Goal: Answer question/provide support: Share knowledge or assist other users

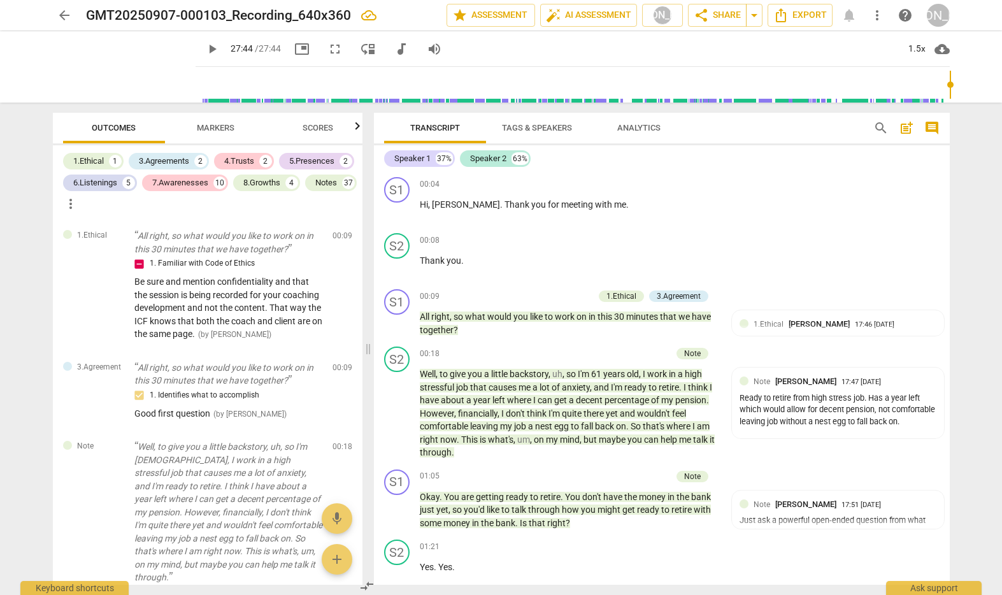
scroll to position [8307, 0]
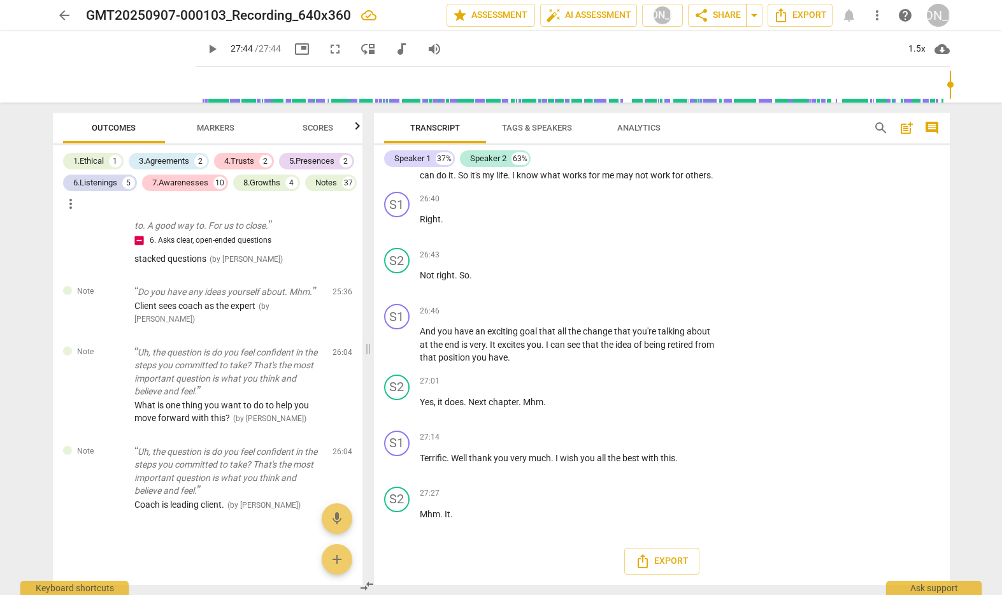
click at [54, 12] on span "arrow_back" at bounding box center [64, 15] width 23 height 15
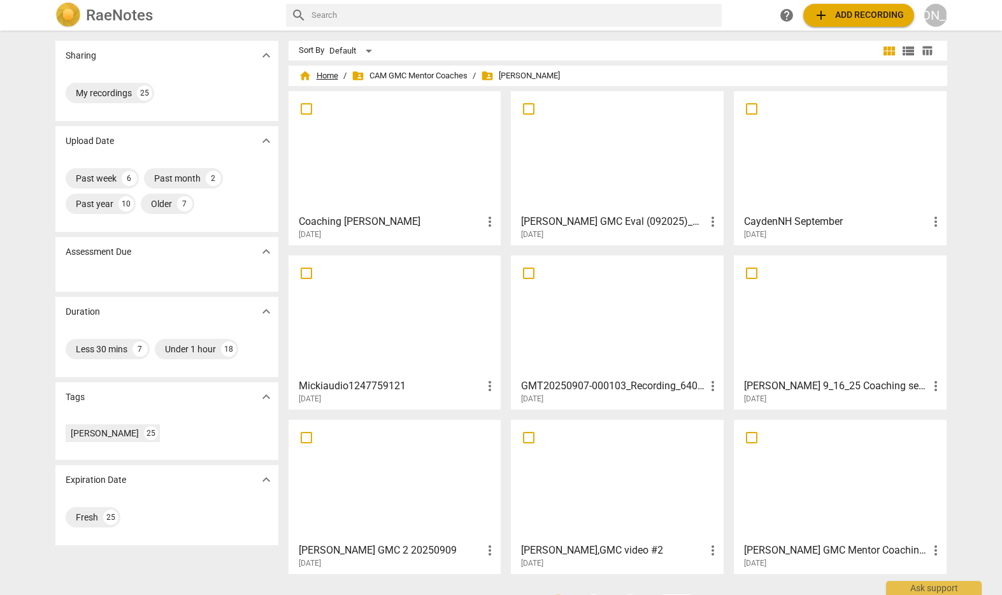
click at [322, 73] on span "home Home" at bounding box center [319, 75] width 40 height 13
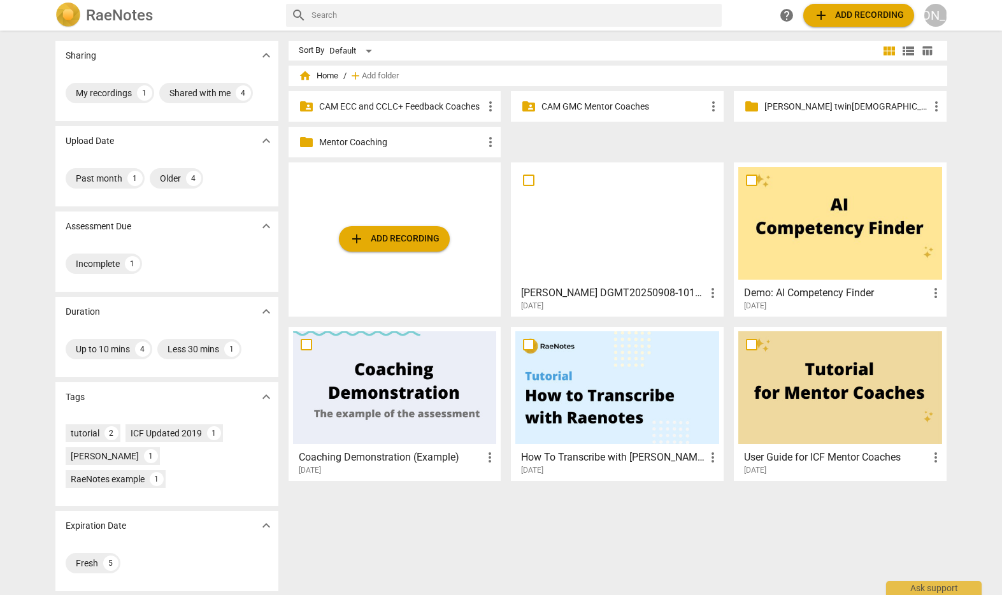
click at [410, 103] on p "CAM ECC and CCLC+ Feedback Coaches" at bounding box center [401, 106] width 164 height 13
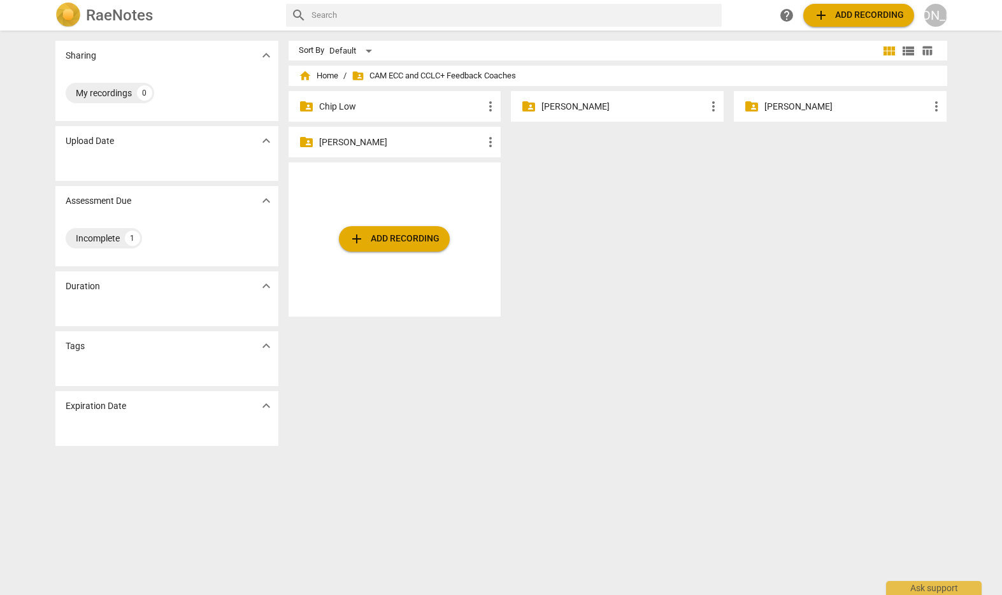
click at [559, 103] on p "[PERSON_NAME]" at bounding box center [624, 106] width 164 height 13
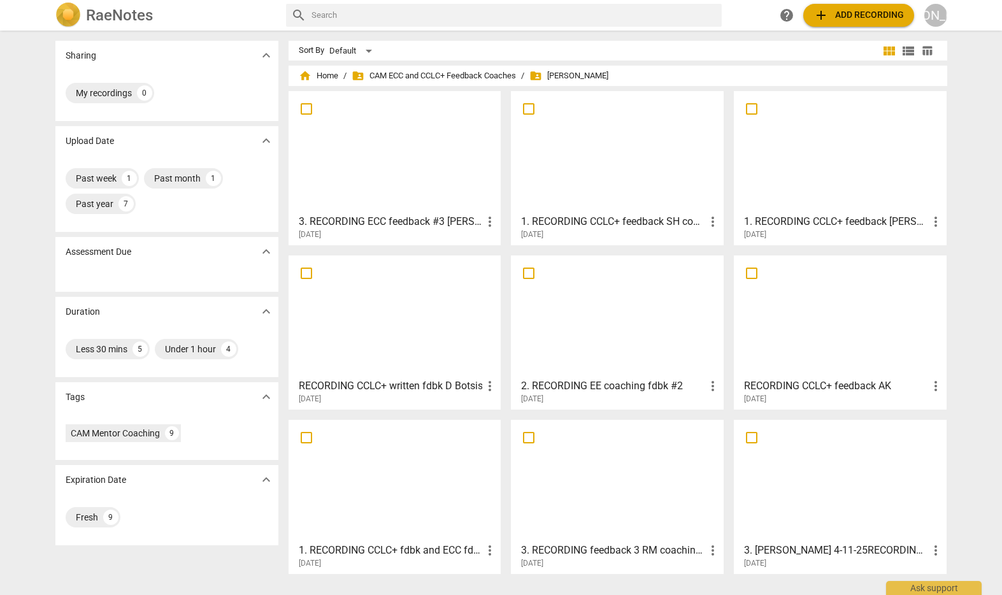
click at [403, 154] on div at bounding box center [395, 152] width 204 height 113
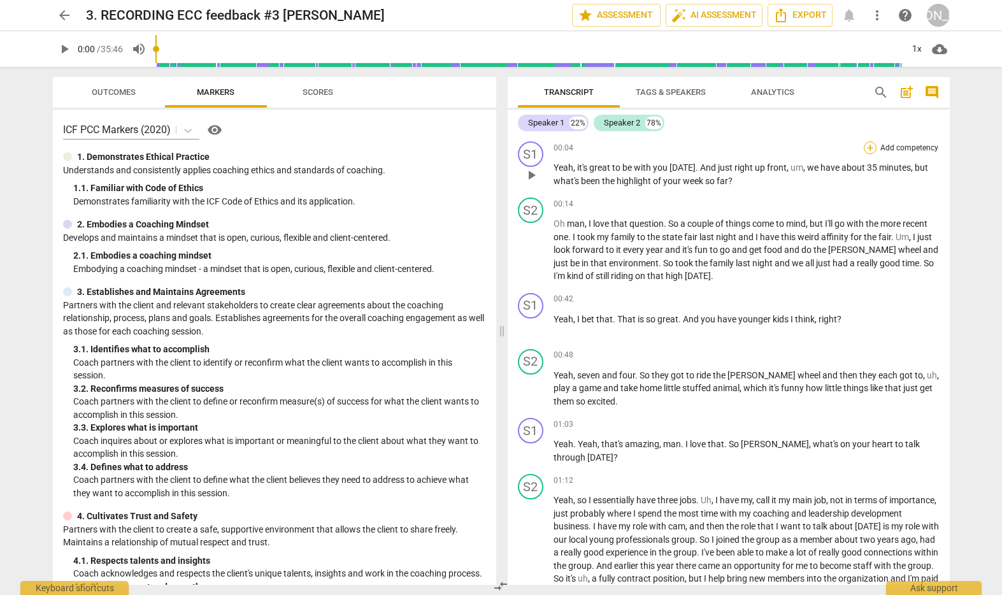
click at [865, 147] on div "+" at bounding box center [870, 147] width 13 height 13
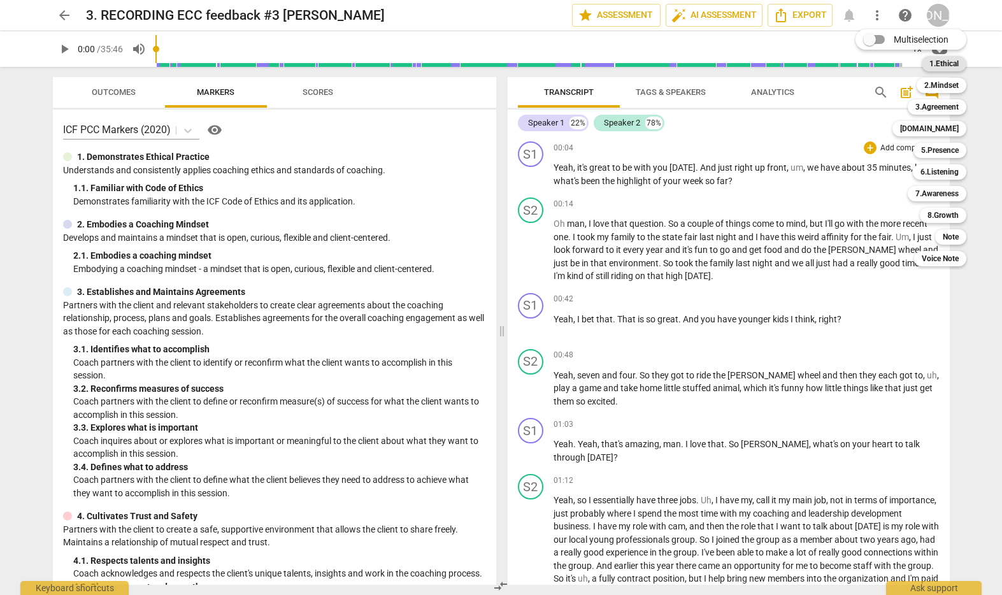
click at [938, 60] on b "1.Ethical" at bounding box center [944, 63] width 29 height 15
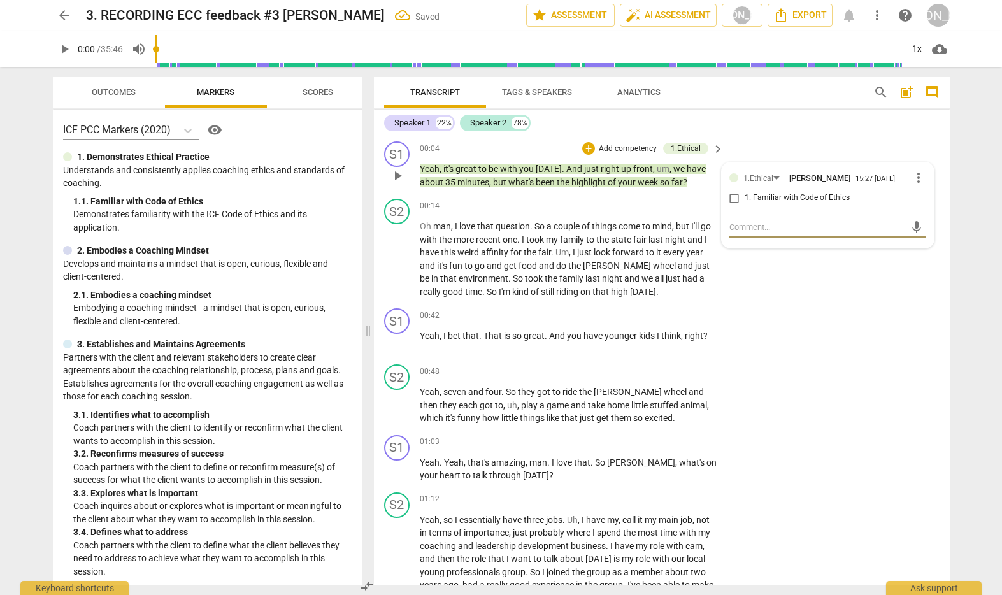
click at [729, 201] on input "1. Familiar with Code of Ethics" at bounding box center [734, 197] width 20 height 15
checkbox input "true"
click at [749, 233] on textarea at bounding box center [817, 227] width 176 height 12
type textarea "G"
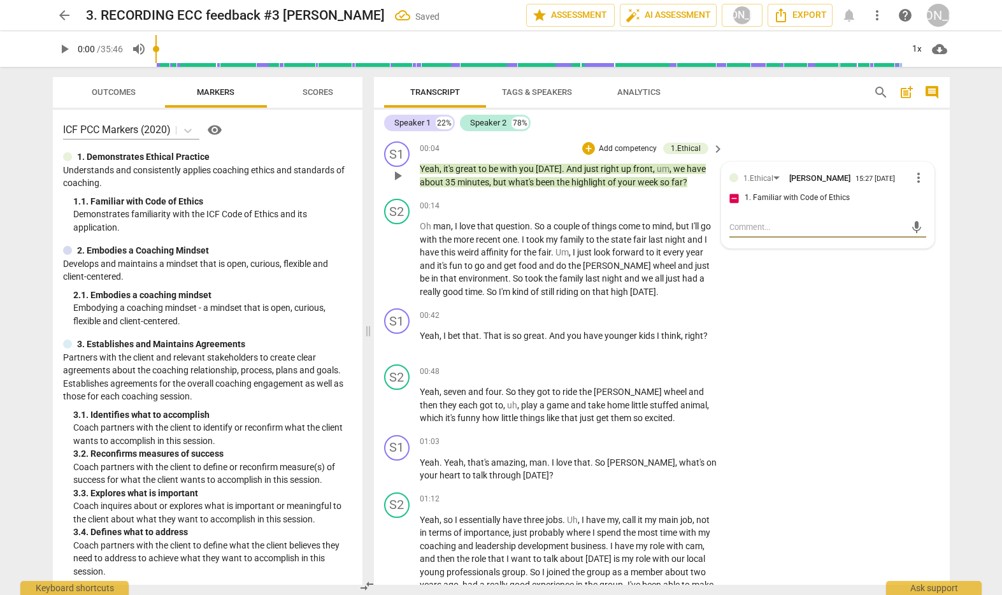
type textarea "G"
type textarea "Go"
type textarea "Goo"
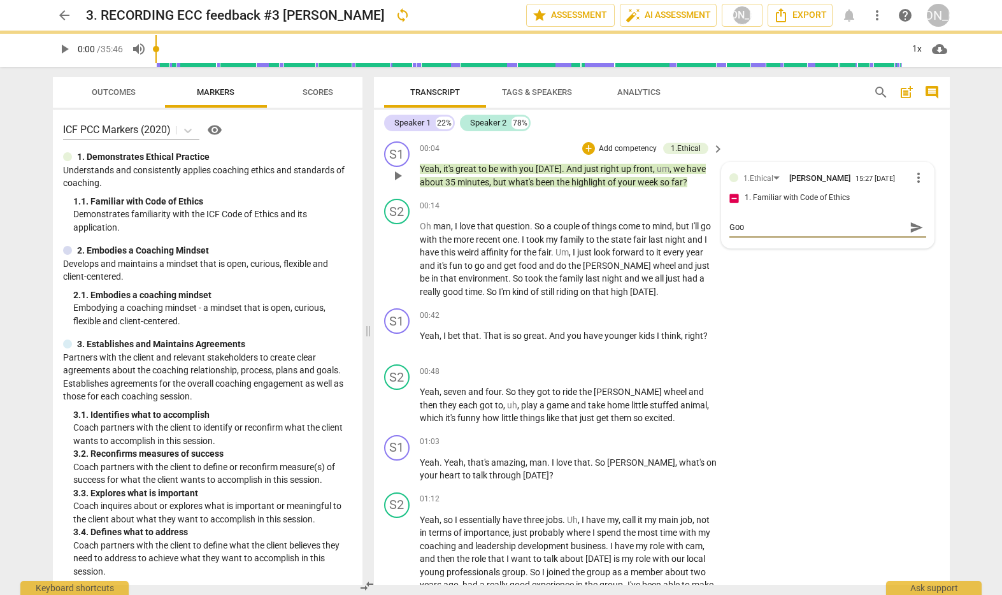
type textarea "Good"
type textarea "Good m"
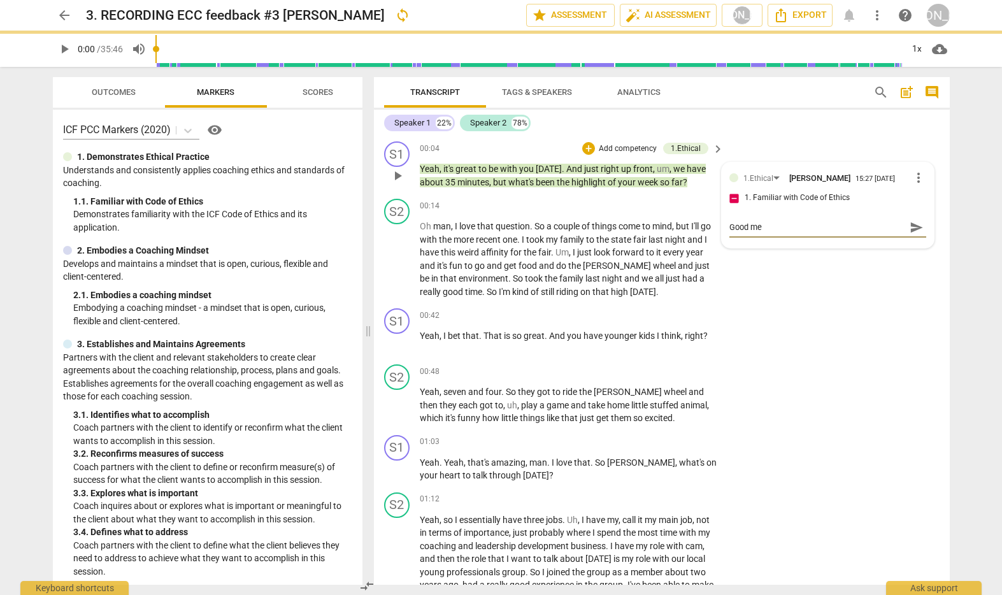
type textarea "Good men"
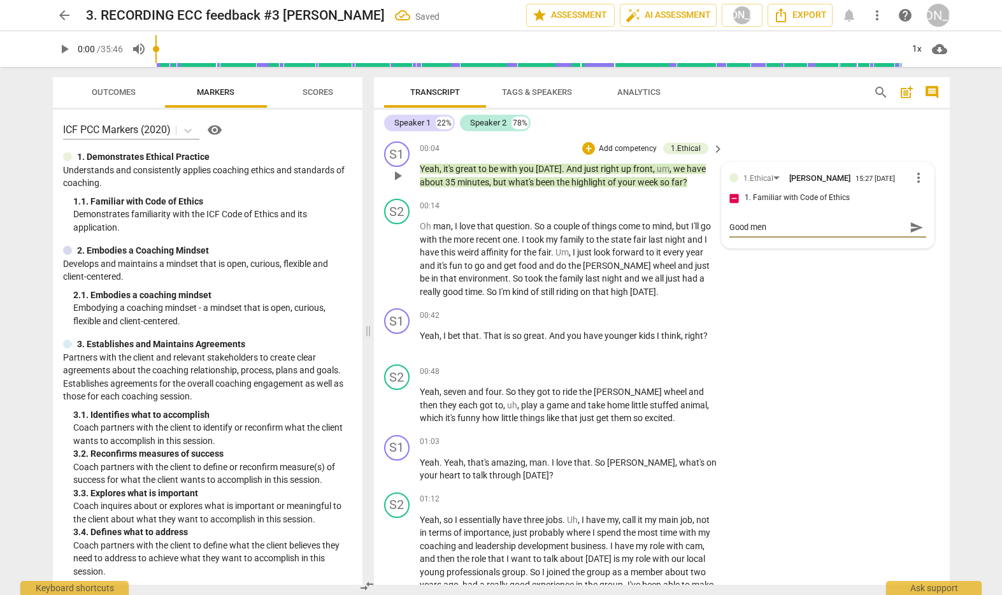
type textarea "Good ment"
type textarea "Good menti"
type textarea "Good mentio"
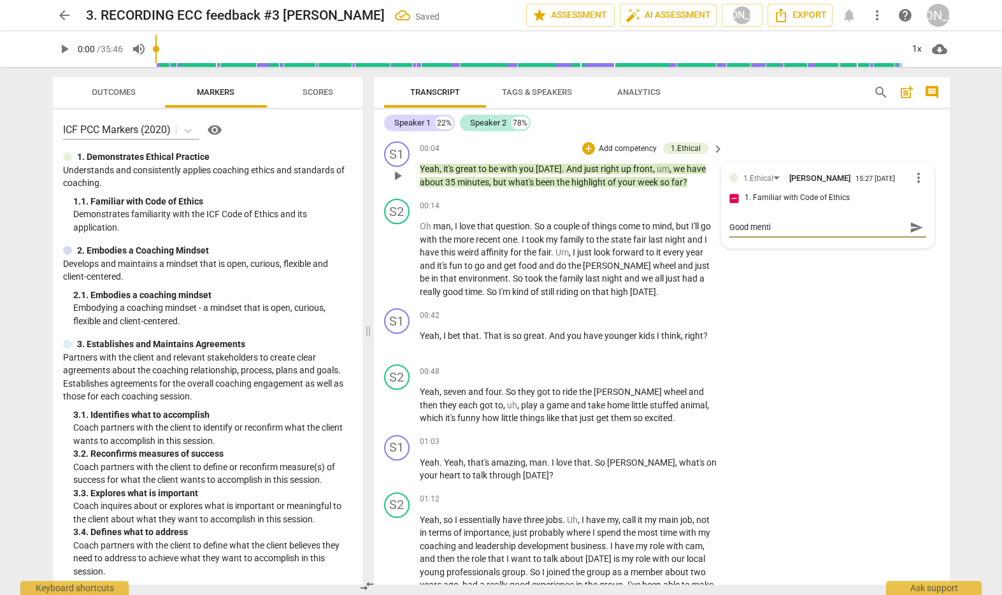
type textarea "Good mentio"
type textarea "Good mention"
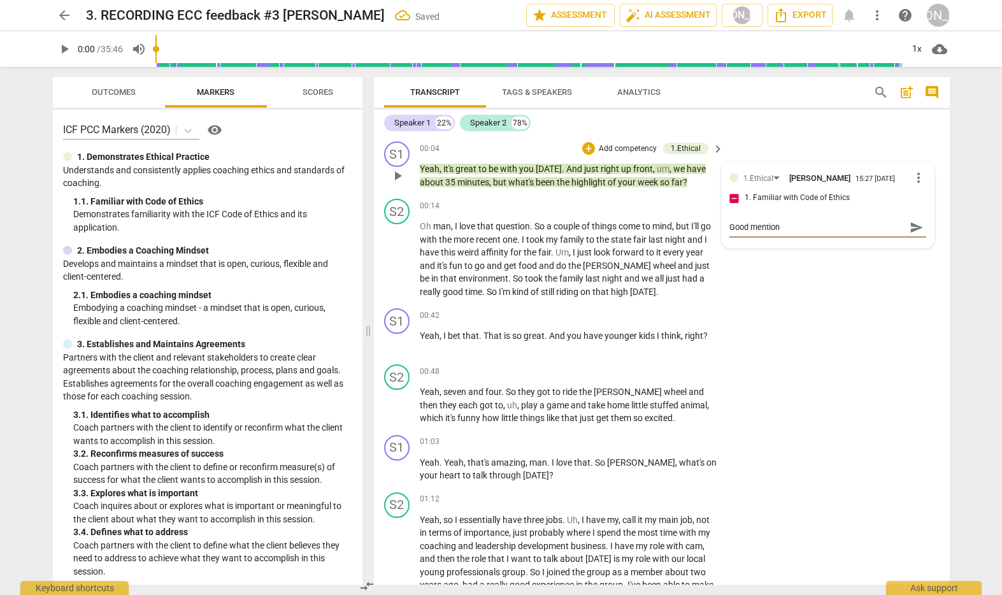
type textarea "Good mention o"
type textarea "Good mention of"
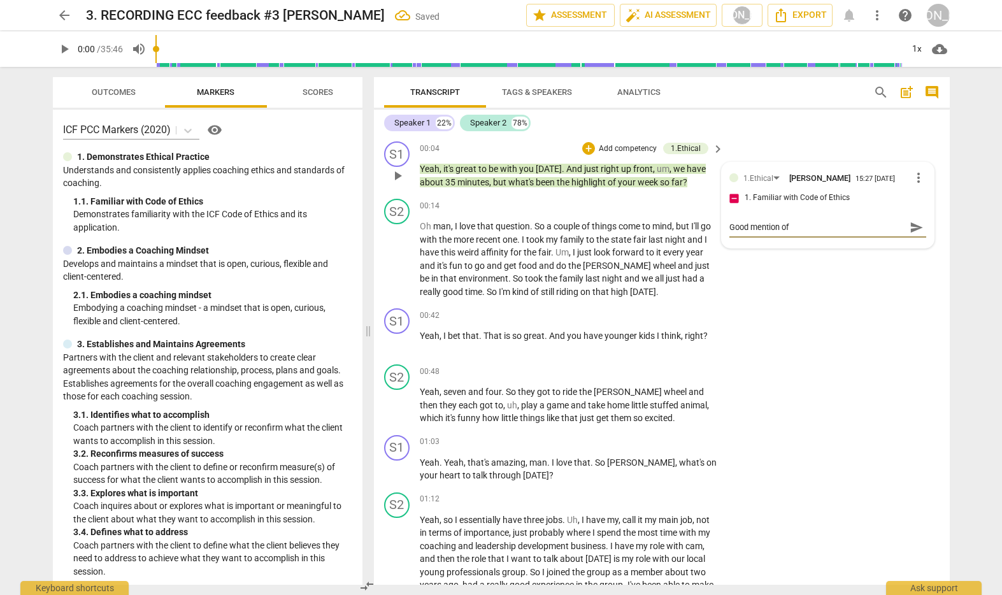
type textarea "Good mention of"
type textarea "Good mention of t"
type textarea "Good mention of th"
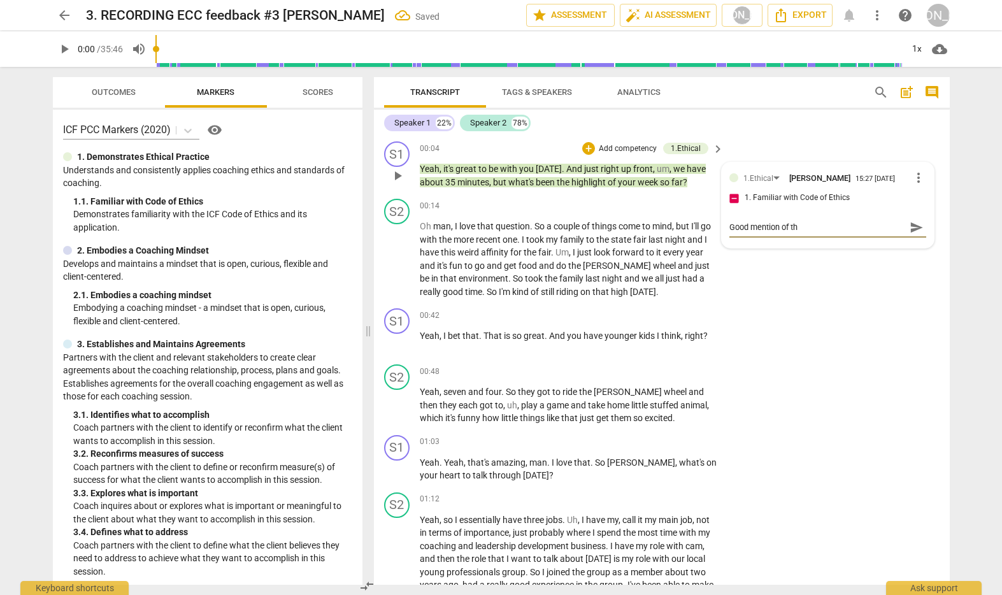
type textarea "Good mention of the"
type textarea "Good mention of the 3"
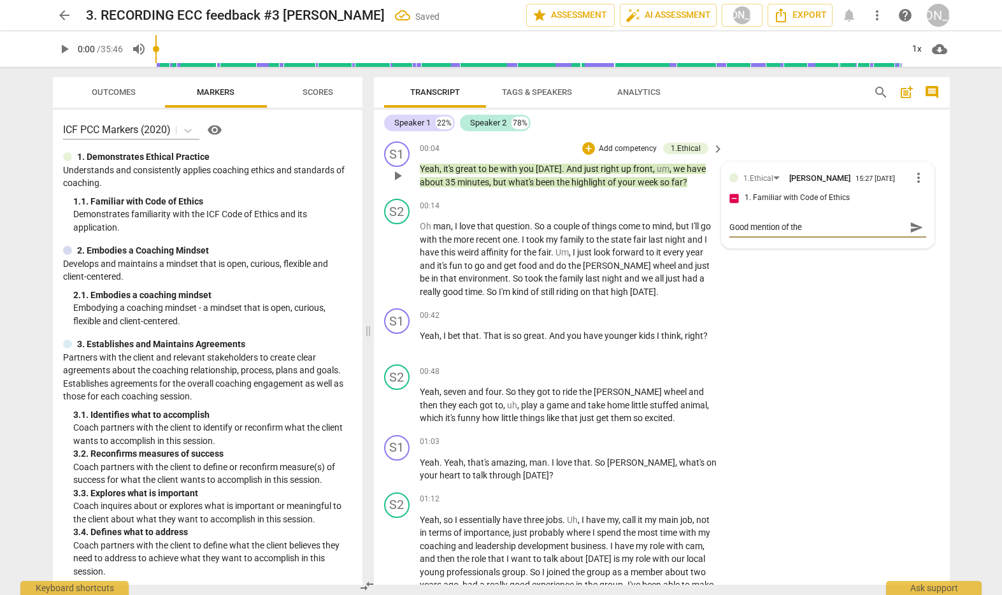
type textarea "Good mention of the 3"
type textarea "Good mention of the 35"
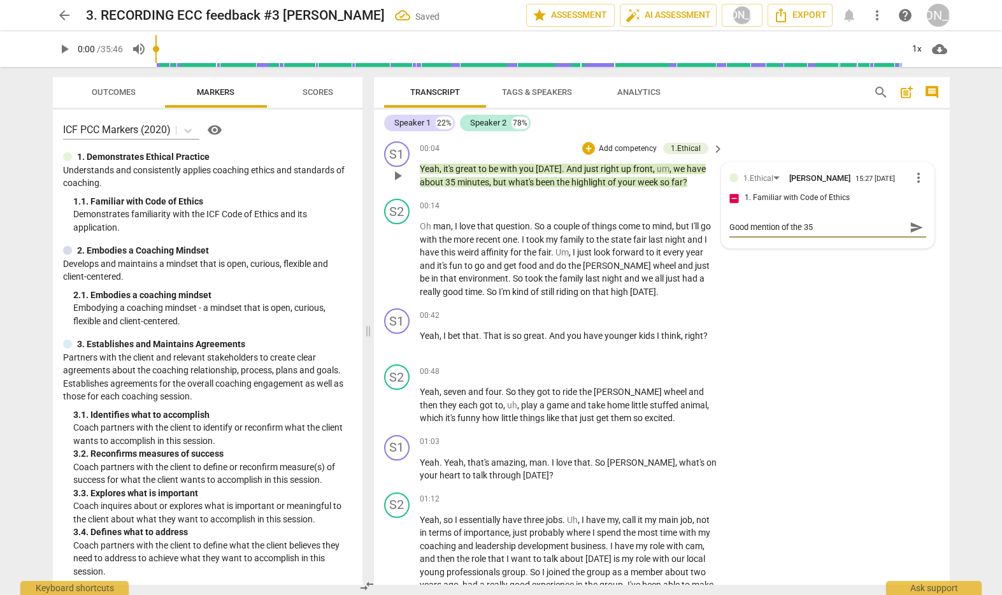
type textarea "Good mention of the 35 m"
type textarea "Good mention of the 35 mi"
type textarea "Good mention of the 35 min"
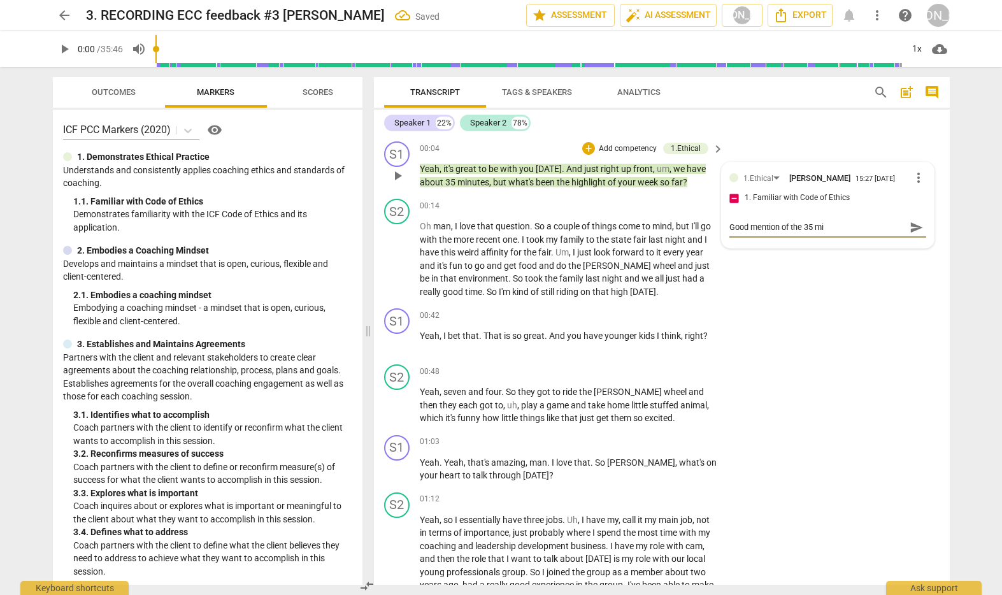
type textarea "Good mention of the 35 min"
type textarea "Good mention of the 35 minu"
type textarea "Good mention of the 35 minut"
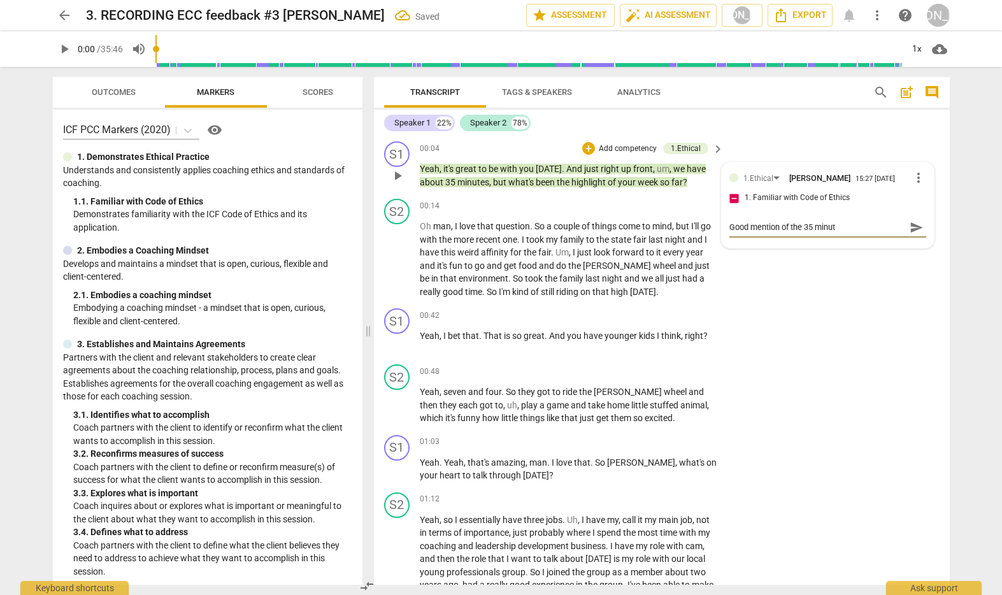
type textarea "Good mention of the 35 minute"
type textarea "Good mention of the 35 minute t"
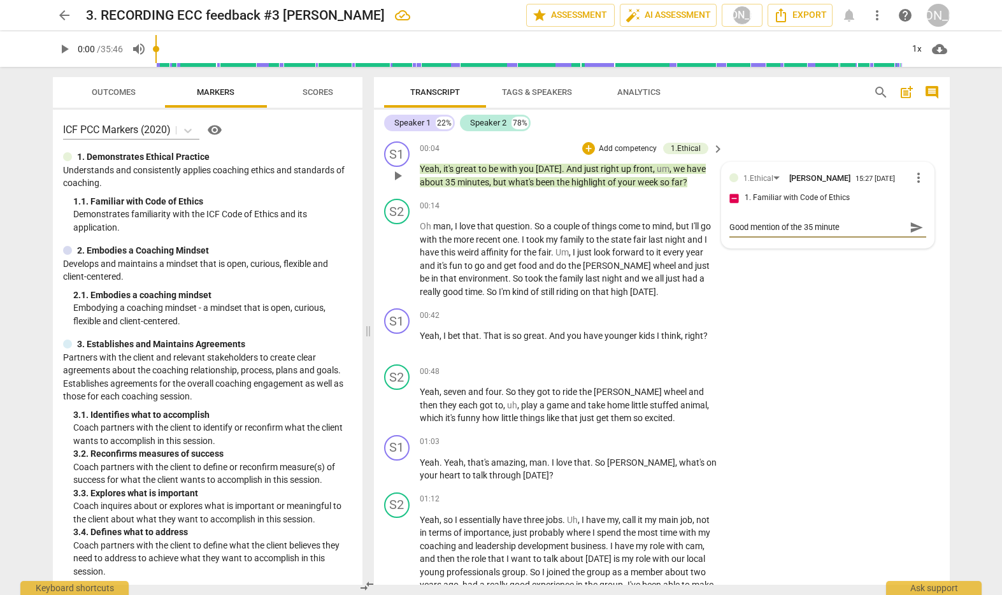
type textarea "Good mention of the 35 minute t"
type textarea "Good mention of the 35 minute ti"
type textarea "Good mention of the 35 minute [PERSON_NAME]"
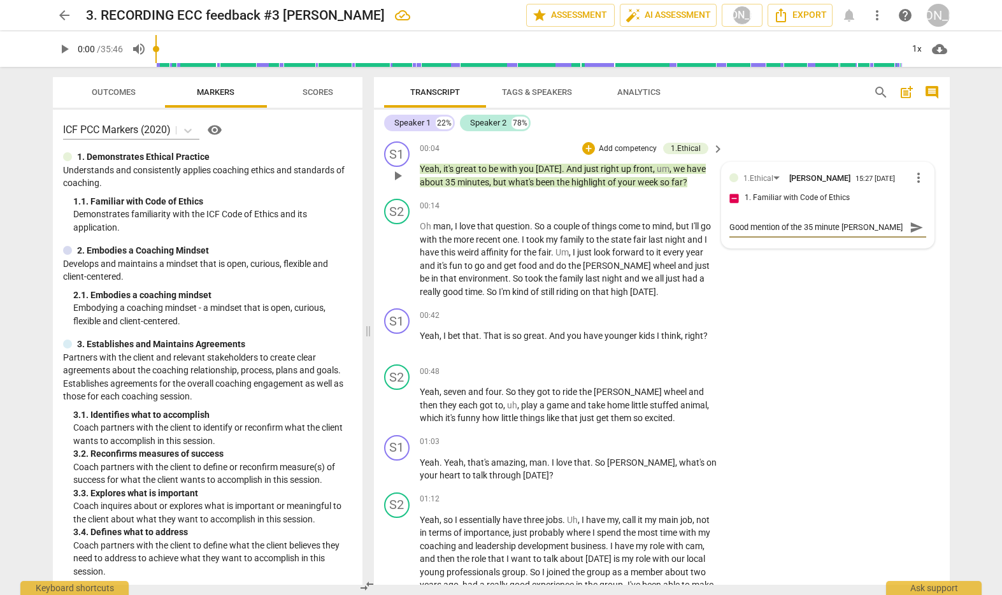
type textarea "Good mention of the 35 minute time"
type textarea "Good mention of the 35 minute time f"
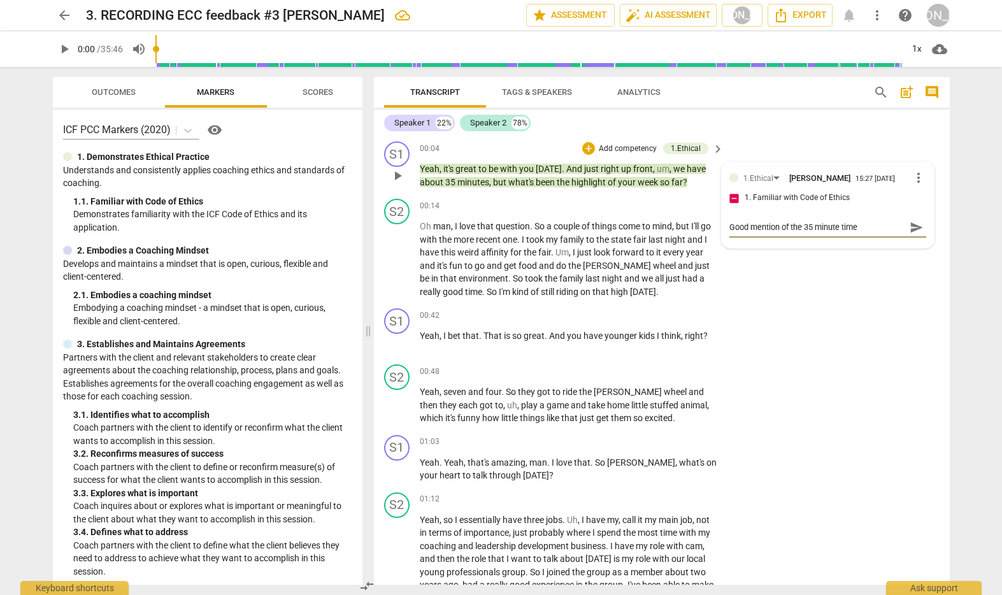
type textarea "Good mention of the 35 minute time f"
type textarea "Good mention of the 35 minute time fo"
type textarea "Good mention of the 35 minute time for"
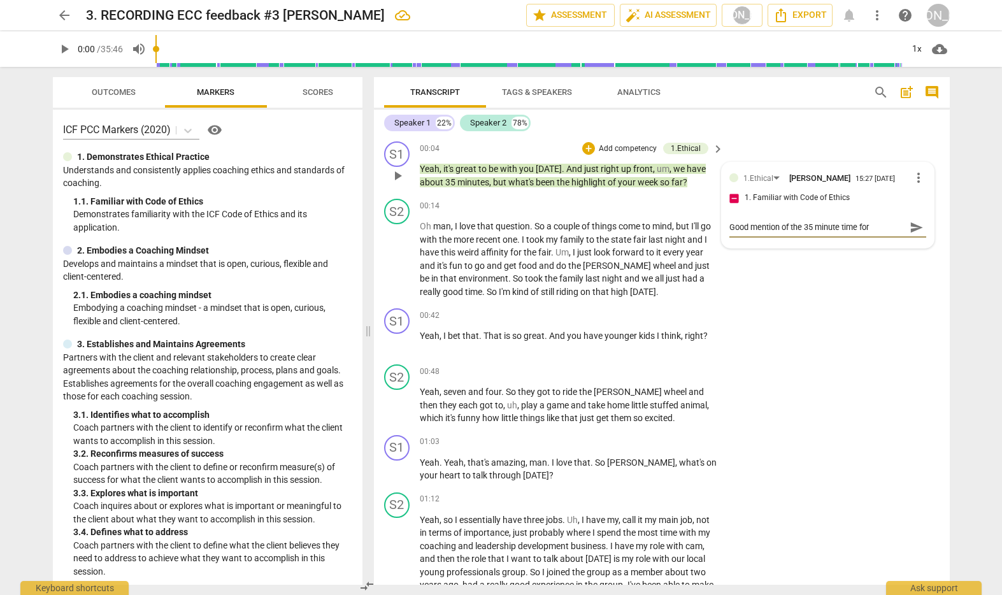
type textarea "Good mention of the 35 minute time for"
type textarea "Good mention of the 35 minute time for s"
type textarea "Good mention of the 35 minute time for se"
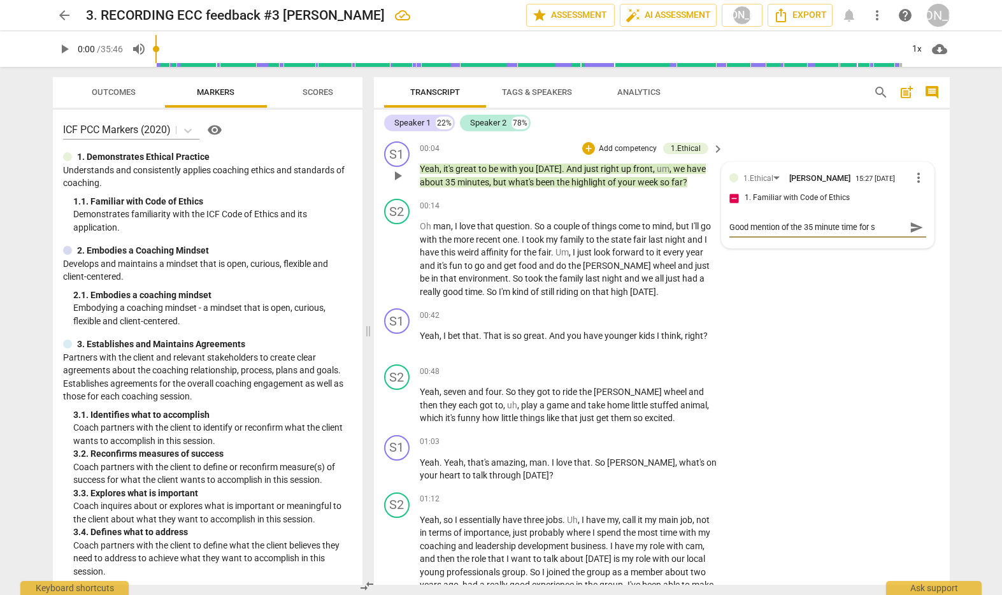
type textarea "Good mention of the 35 minute time for se"
type textarea "Good mention of the 35 minute time for ses"
type textarea "Good mention of the 35 minute time for sess"
type textarea "Good mention of the 35 minute time for sessi"
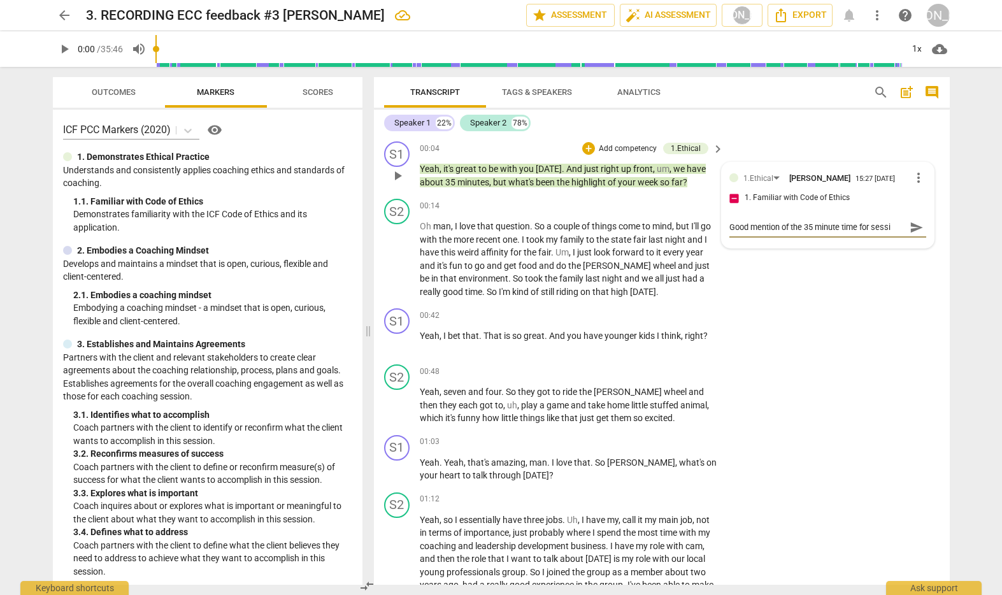
type textarea "Good mention of the 35 minute time for [PERSON_NAME]"
type textarea "Good mention of the 35 minute time for session"
type textarea "Good mention of the 35 minute time for session."
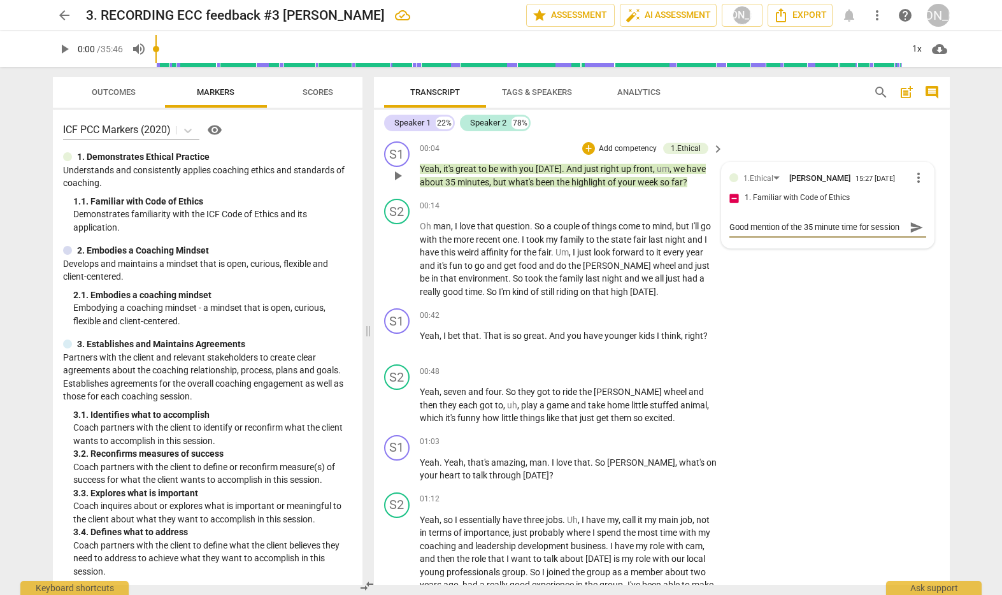
type textarea "Good mention of the 35 minute time for session."
type textarea "Good mention of the 35 minute time for session. Y"
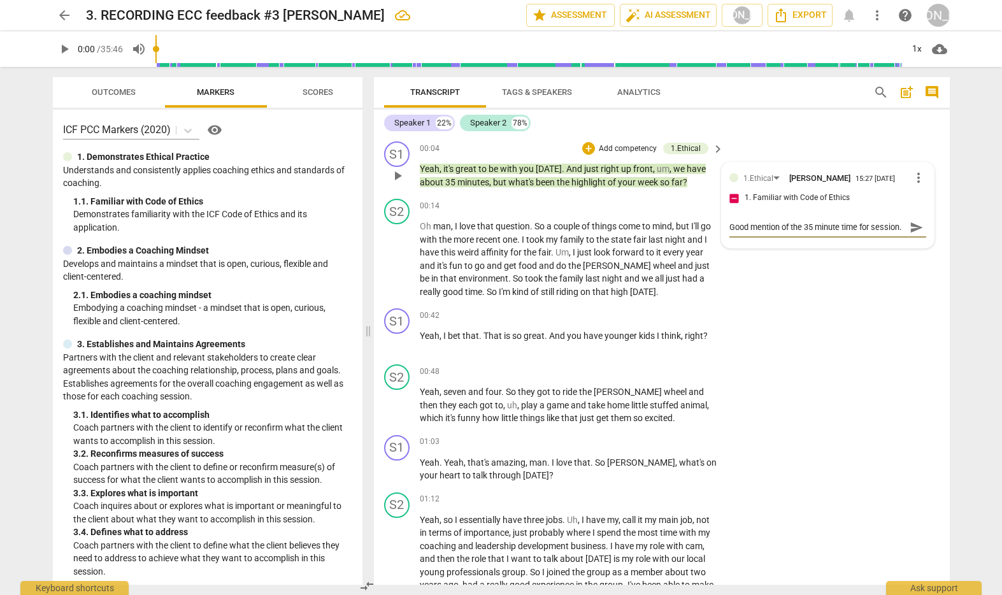
type textarea "Good mention of the 35 minute time for session. Y"
type textarea "Good mention of the 35 minute time for session. Yo"
type textarea "Good mention of the 35 minute time for session. You"
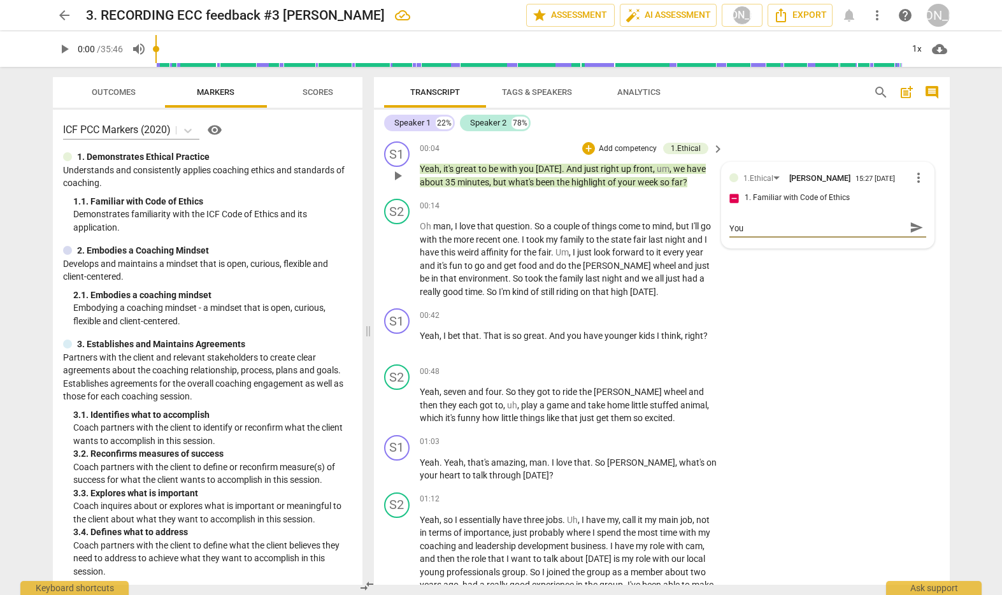
type textarea "Good mention of the 35 minute time for session. You'"
type textarea "Good mention of the 35 minute time for session. You'l"
type textarea "Good mention of the 35 minute time for session. You'll"
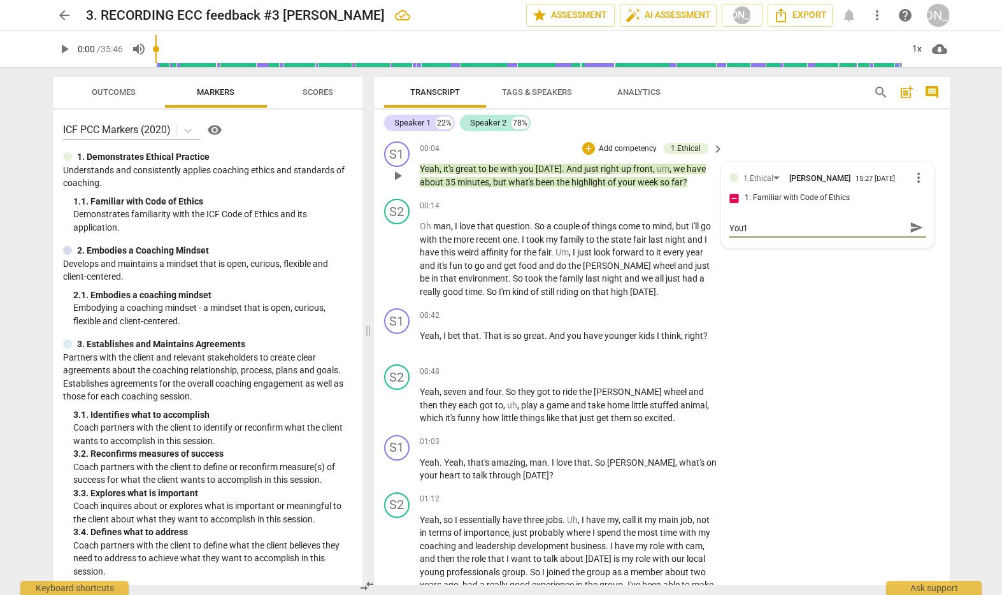
type textarea "Good mention of the 35 minute time for session. You'll"
type textarea "Good mention of the 35 minute time for session. You'll w"
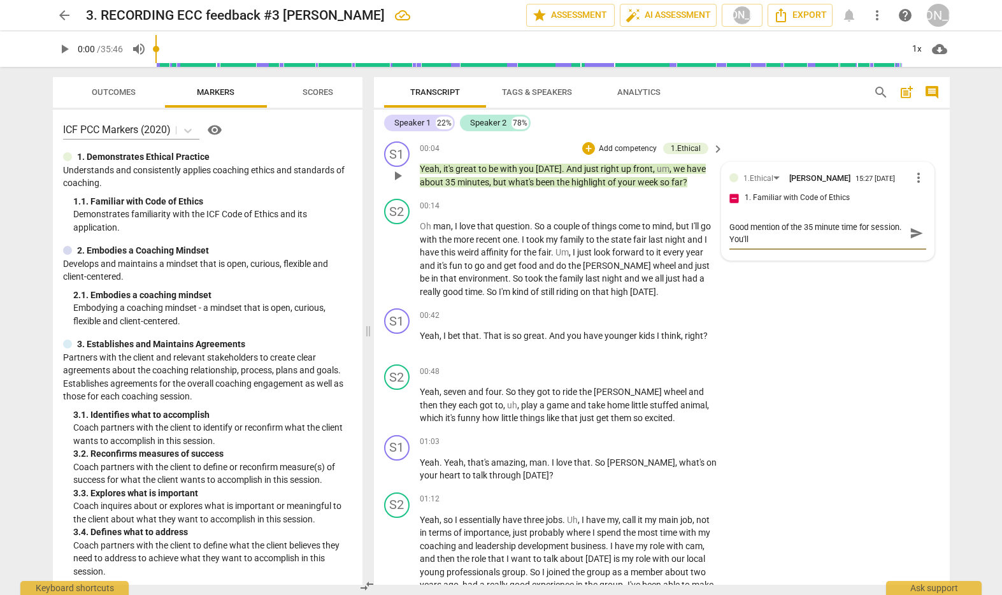
type textarea "Good mention of the 35 minute time for session. You'll w"
type textarea "Good mention of the 35 minute time for session. You'll wa"
type textarea "Good mention of the 35 minute time for session. You'll wan"
type textarea "Good mention of the 35 minute time for session. You'll want"
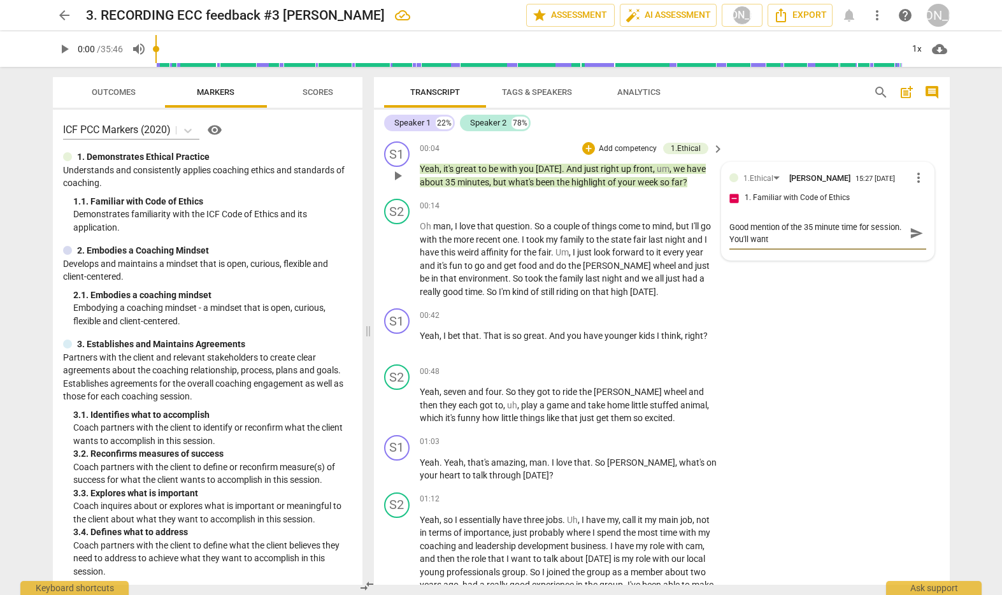
type textarea "Good mention of the 35 minute time for session. You'll want"
type textarea "Good mention of the 35 minute time for session. You'll want t"
type textarea "Good mention of the 35 minute time for session. You'll want to"
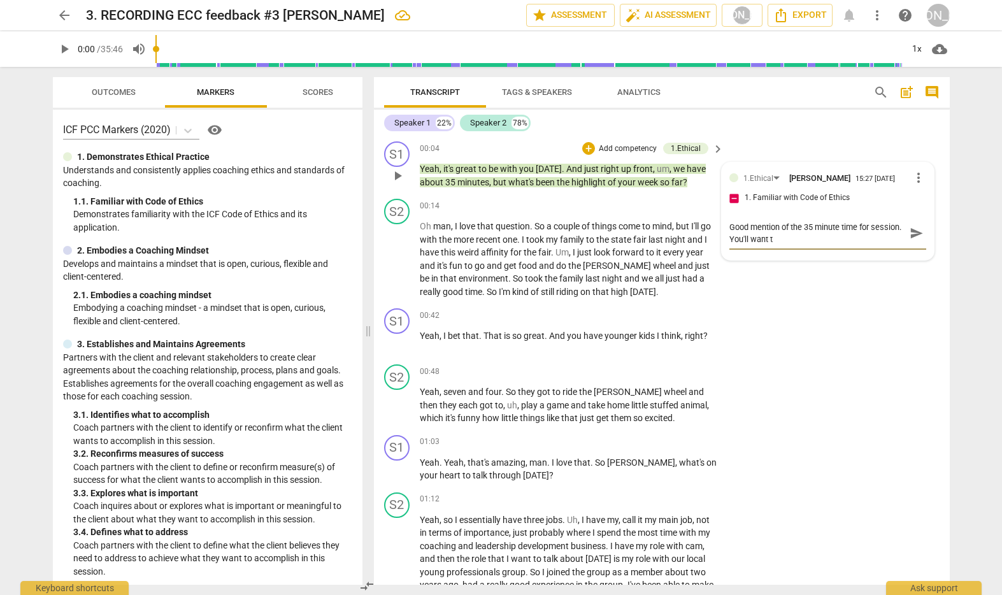
type textarea "Good mention of the 35 minute time for session. You'll want to"
type textarea "Good mention of the 35 minute time for session. You'll want to m"
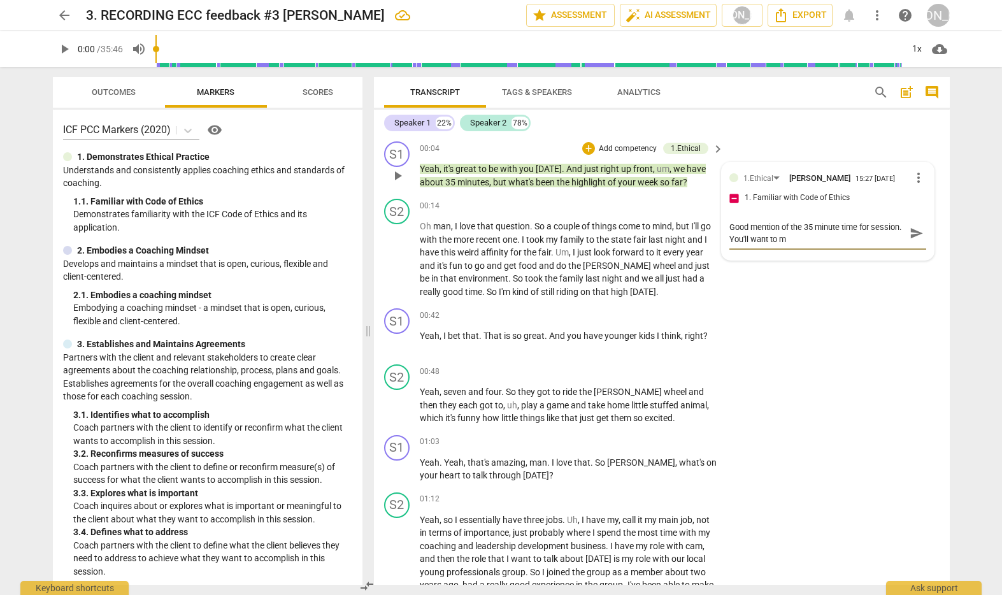
type textarea "Good mention of the 35 minute time for session. You'll want to me"
type textarea "Good mention of the 35 minute time for session. You'll want to men"
type textarea "Good mention of the 35 minute time for session. You'll want to ment"
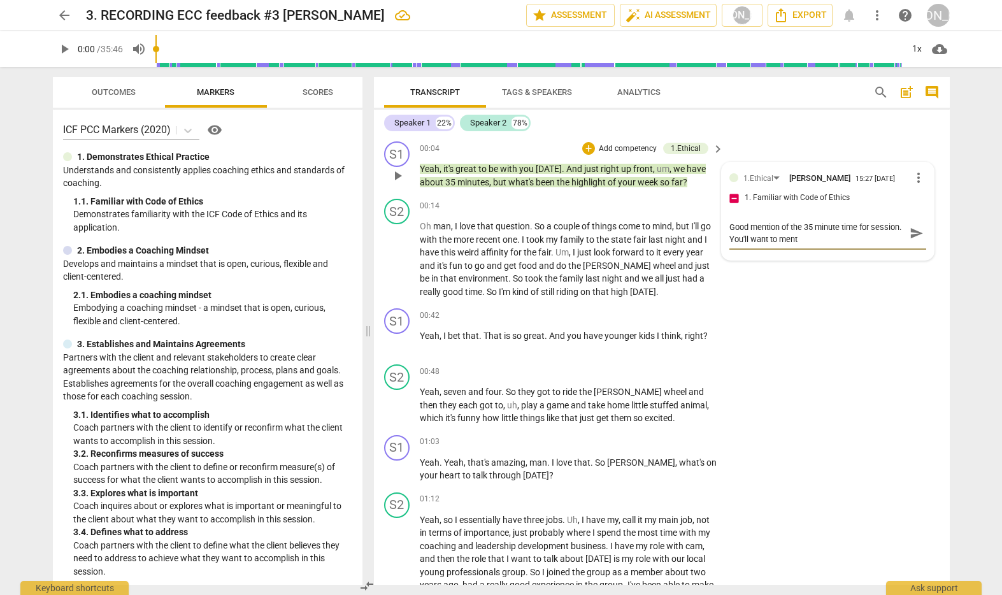
type textarea "Good mention of the 35 minute time for session. You'll want to menti"
type textarea "Good mention of the 35 minute time for session. You'll want to mentiu"
type textarea "Good mention of the 35 minute time for session. You'll want to mentiuo"
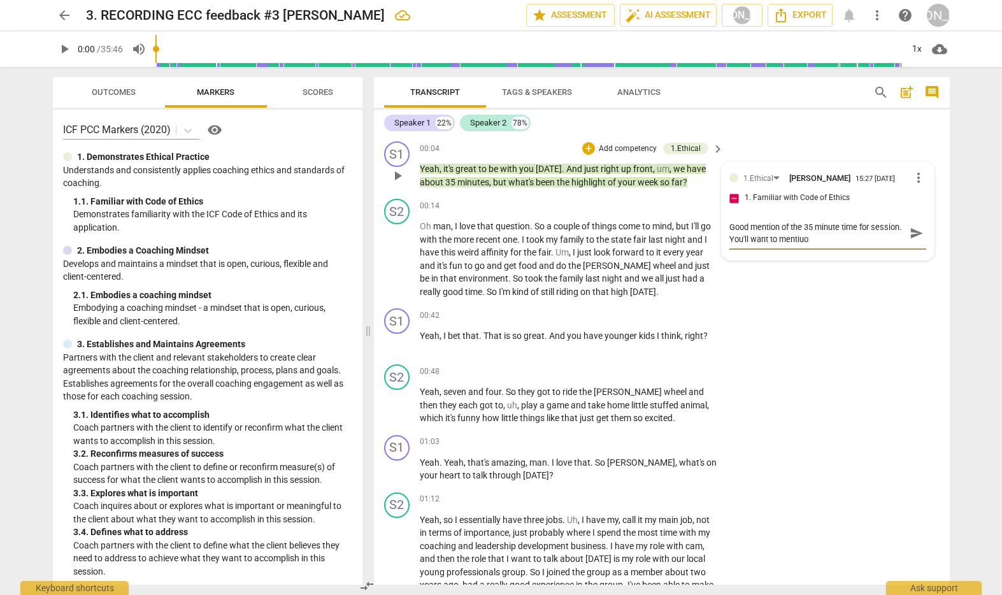
type textarea "Good mention of the 35 minute time for session. You'll want to mentiuon"
type textarea "Good mention of the 35 minute time for session. You'll want to mentiuon c"
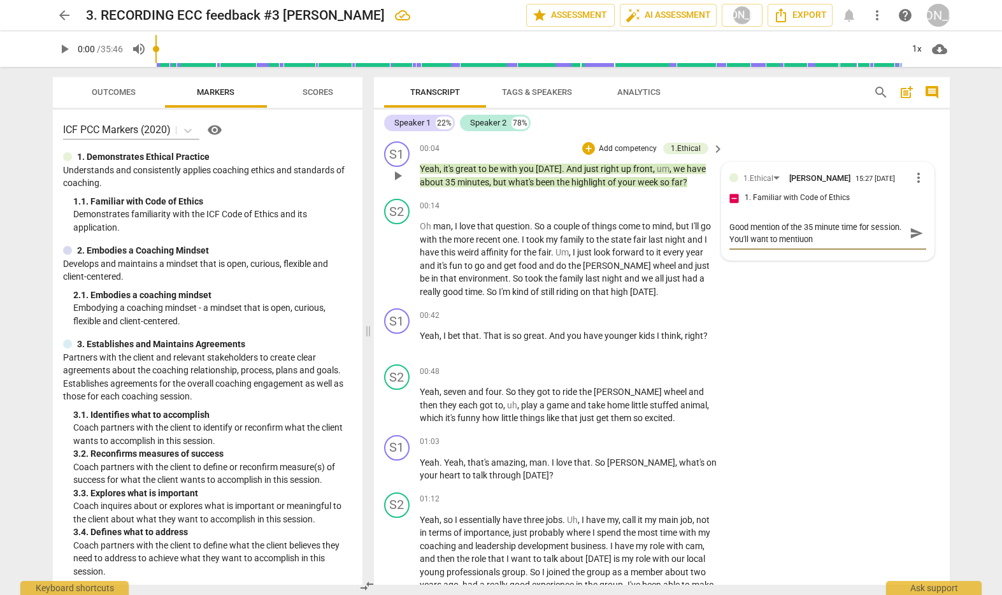
type textarea "Good mention of the 35 minute time for session. You'll want to mentiuon c"
type textarea "Good mention of the 35 minute time for session. You'll want to mentiuon"
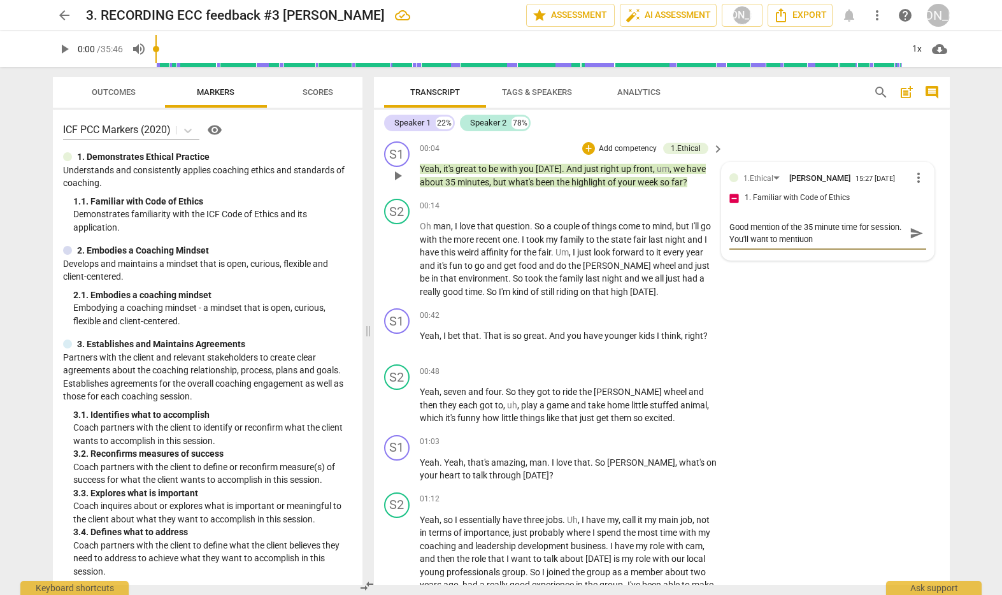
type textarea "Good mention of the 35 minute time for session. You'll want to mentiuo"
type textarea "Good mention of the 35 minute time for session. You'll want to mentiu"
type textarea "Good mention of the 35 minute time for session. You'll want to menti"
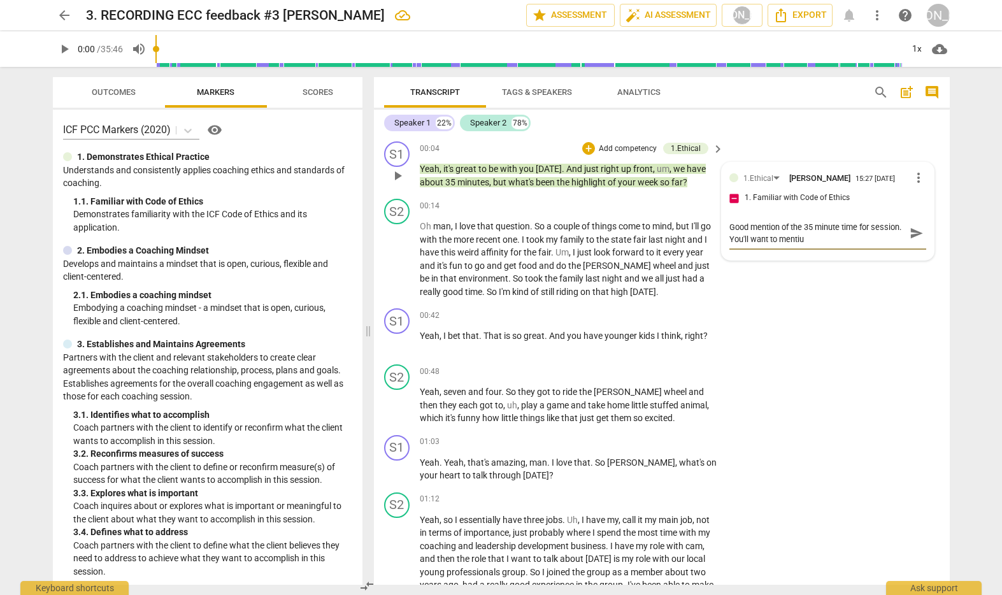
type textarea "Good mention of the 35 minute time for session. You'll want to menti"
type textarea "Good mention of the 35 minute time for session. You'll want to mentio"
type textarea "Good mention of the 35 minute time for session. You'll want to mention"
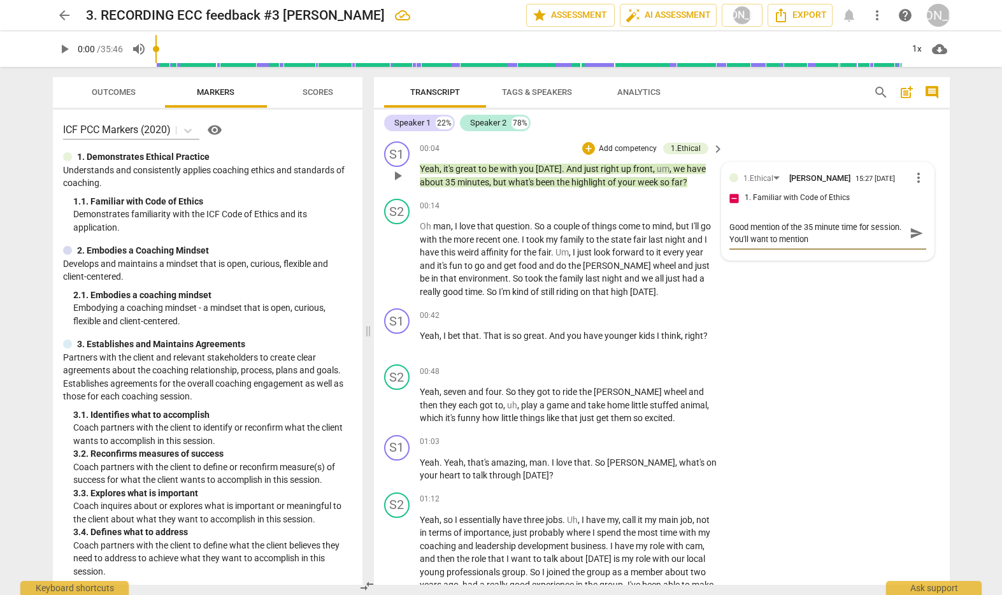
type textarea "Good mention of the 35 minute time for session. You'll want to mention"
type textarea "Good mention of the 35 minute time for session. You'll want to mention f"
type textarea "Good mention of the 35 minute time for session. You'll want to mention fo"
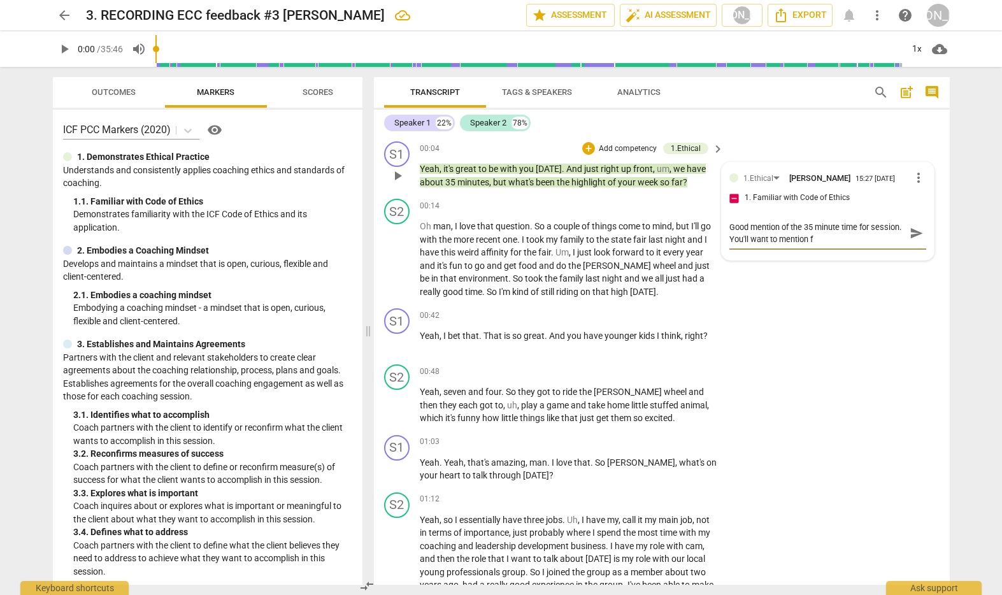
type textarea "Good mention of the 35 minute time for session. You'll want to mention fo"
type textarea "Good mention of the 35 minute time for session. You'll want to mention fon"
type textarea "Good mention of the 35 minute time for session. You'll want to mention fo"
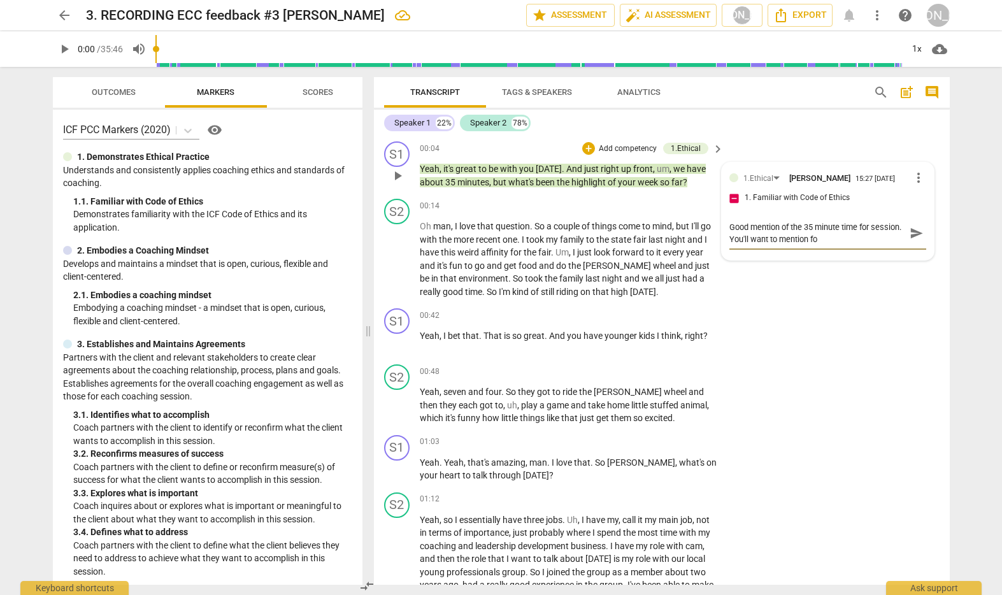
type textarea "Good mention of the 35 minute time for session. You'll want to mention f"
type textarea "Good mention of the 35 minute time for session. You'll want to mention"
type textarea "Good mention of the 35 minute time for session. You'll want to mention c"
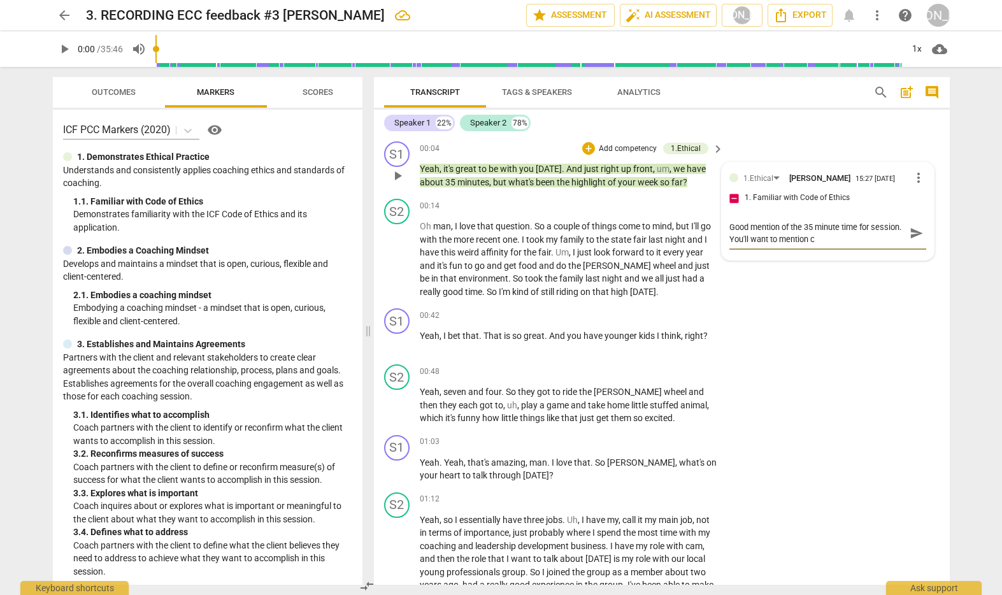
type textarea "Good mention of the 35 minute time for session. You'll want to mention co"
type textarea "Good mention of the 35 minute time for session. You'll want to mention con"
type textarea "Good mention of the 35 minute time for session. You'll want to mention conf"
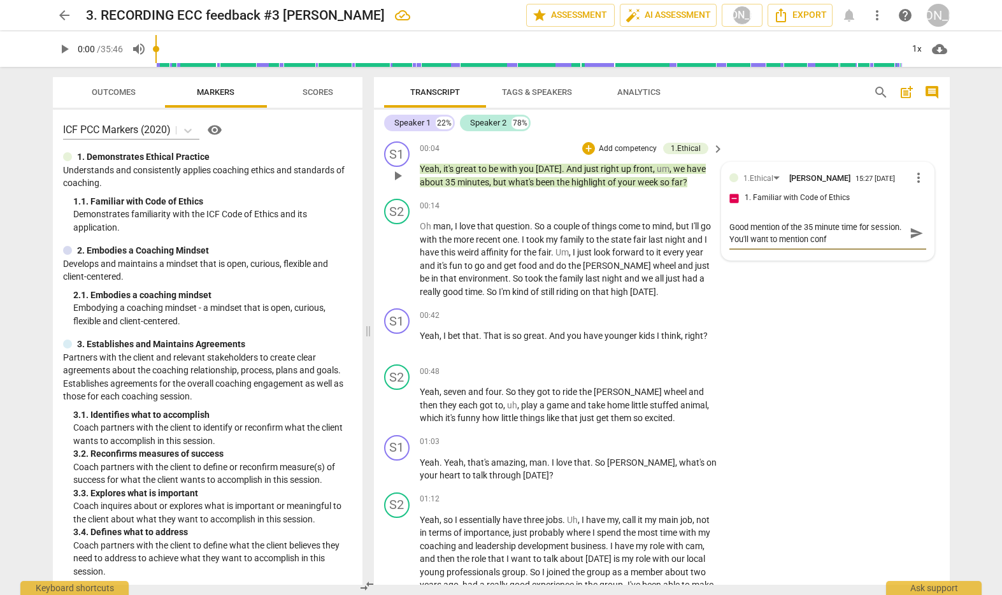
type textarea "Good mention of the 35 minute time for session. You'll want to mention confi"
type textarea "Good mention of the 35 minute time for session. You'll want to mention confid"
type textarea "Good mention of the 35 minute time for session. You'll want to mention confide"
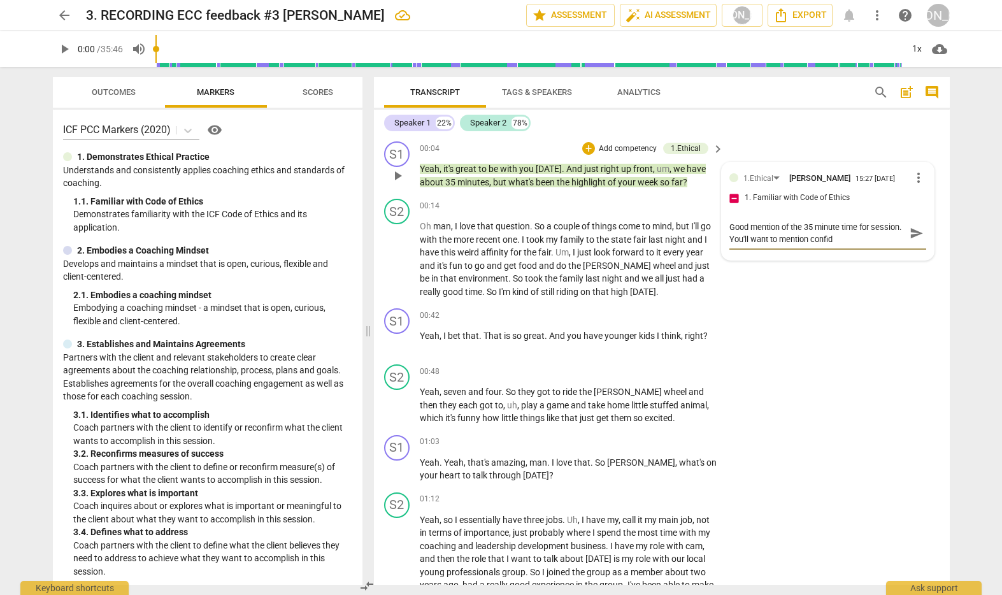
type textarea "Good mention of the 35 minute time for session. You'll want to mention confide"
type textarea "Good mention of the 35 minute time for session. You'll want to mention confiden"
type textarea "Good mention of the 35 minute time for session. You'll want to mention confident"
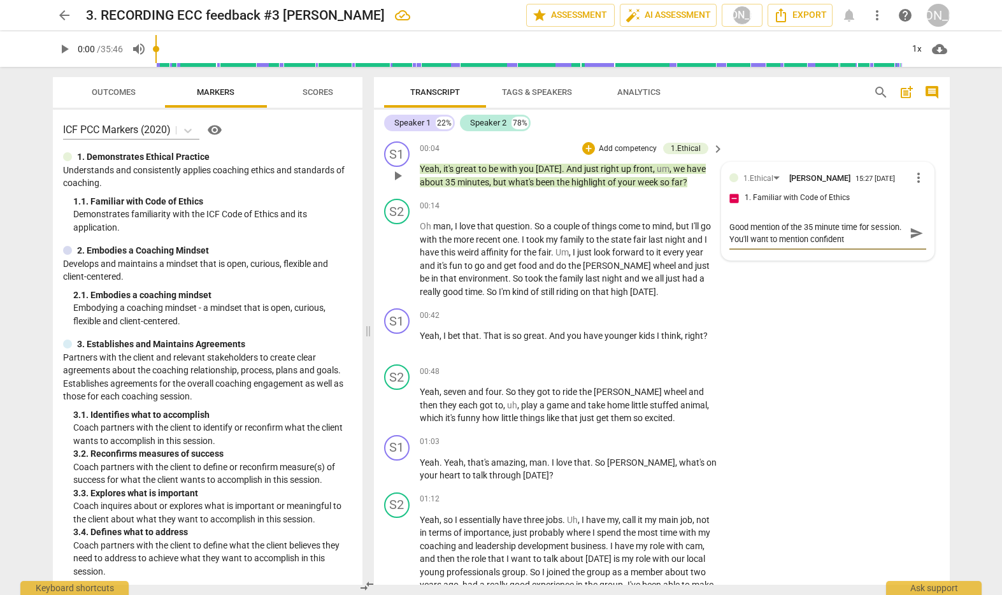
type textarea "Good mention of the 35 minute time for session. You'll want to mention confiden…"
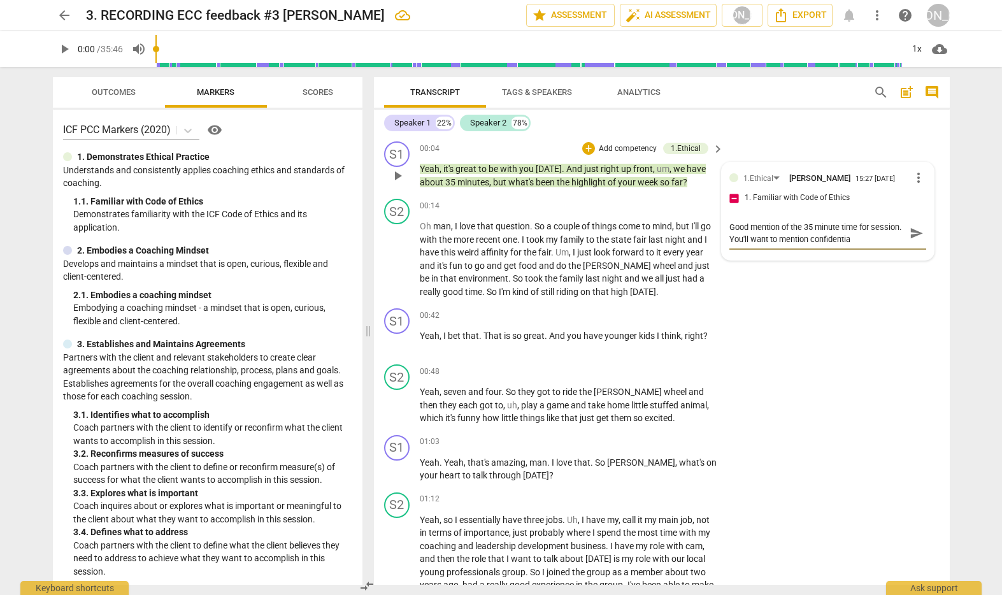
type textarea "Good mention of the 35 minute time for session. You'll want to mention confiden…"
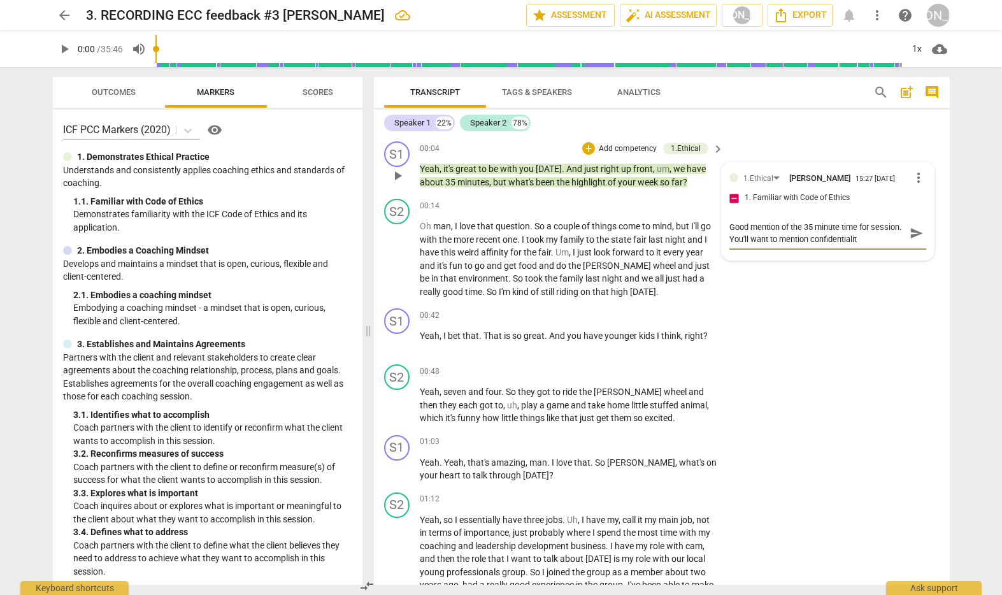
type textarea "Good mention of the 35 minute time for session. You'll want to mention confiden…"
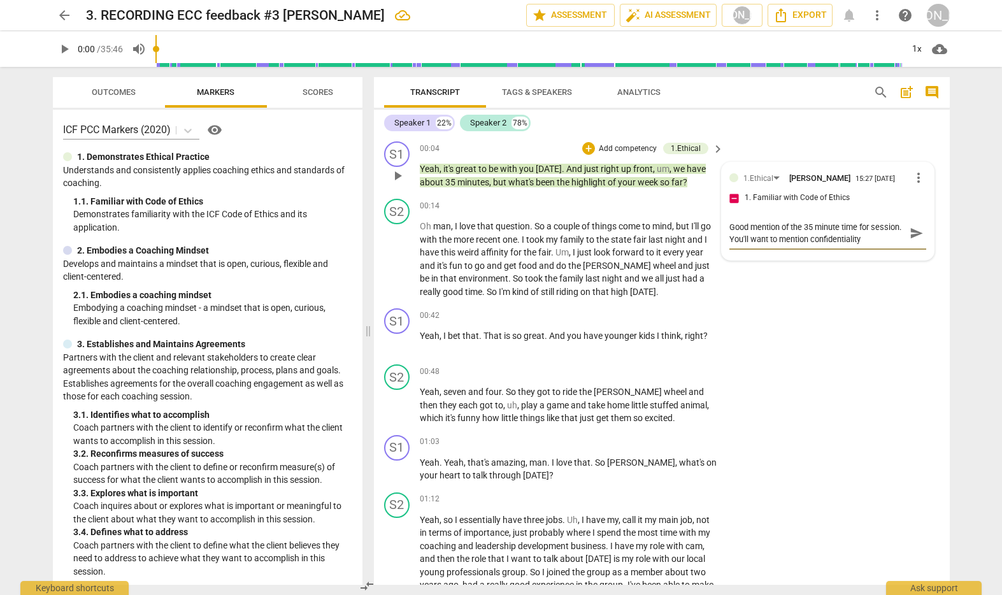
type textarea "Good mention of the 35 minute time for session. You'll want to mention confiden…"
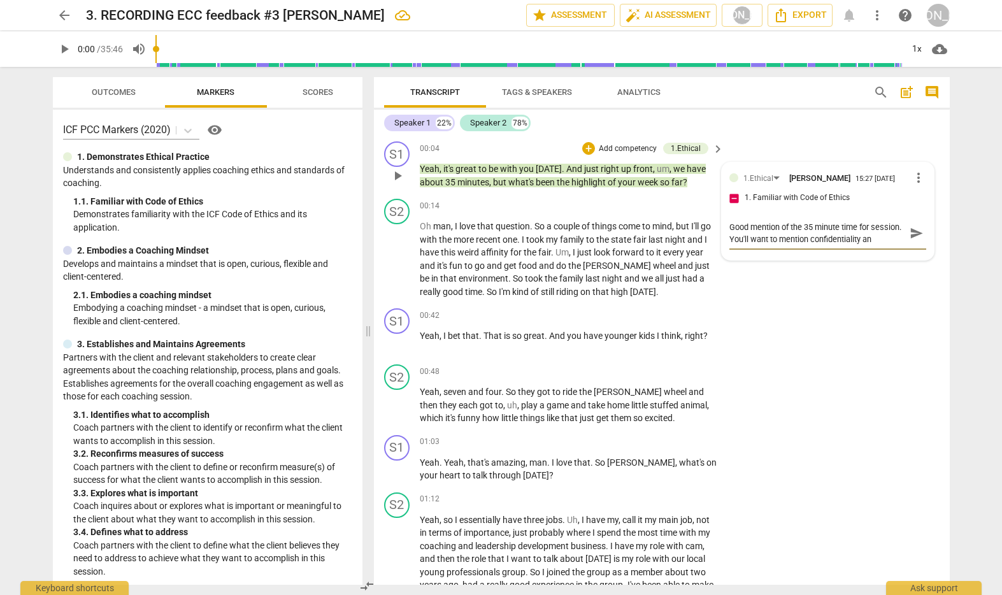
scroll to position [11, 0]
type textarea "Good mention of the 35 minute time for session. You'll want to mention confiden…"
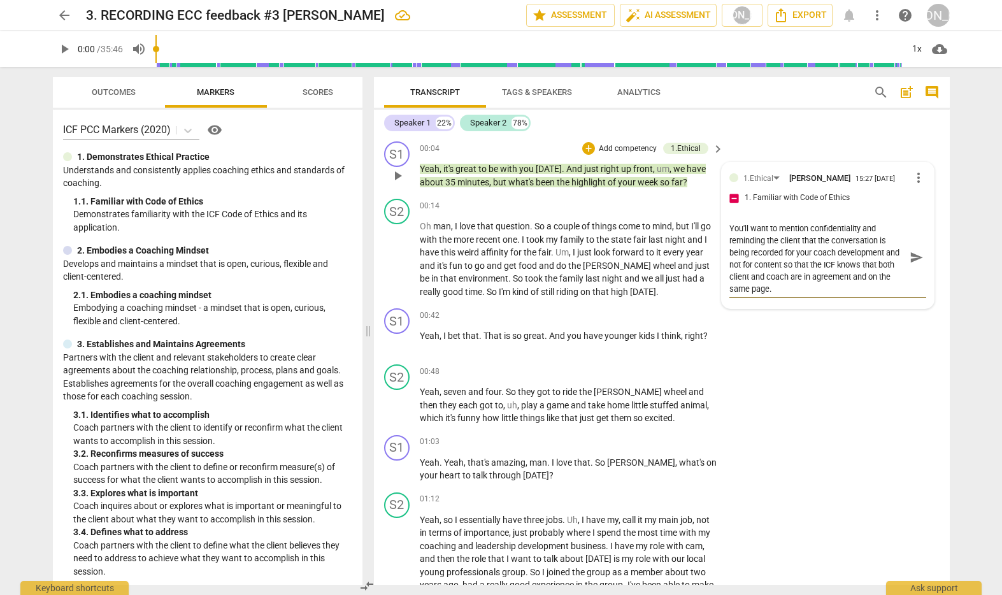
click at [910, 262] on span "send" at bounding box center [917, 257] width 14 height 14
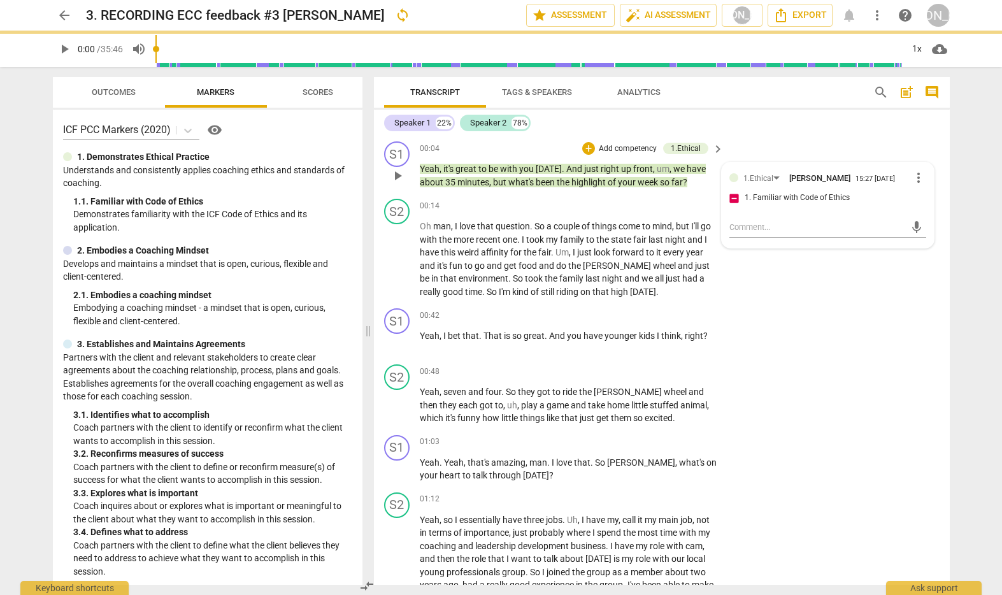
scroll to position [0, 0]
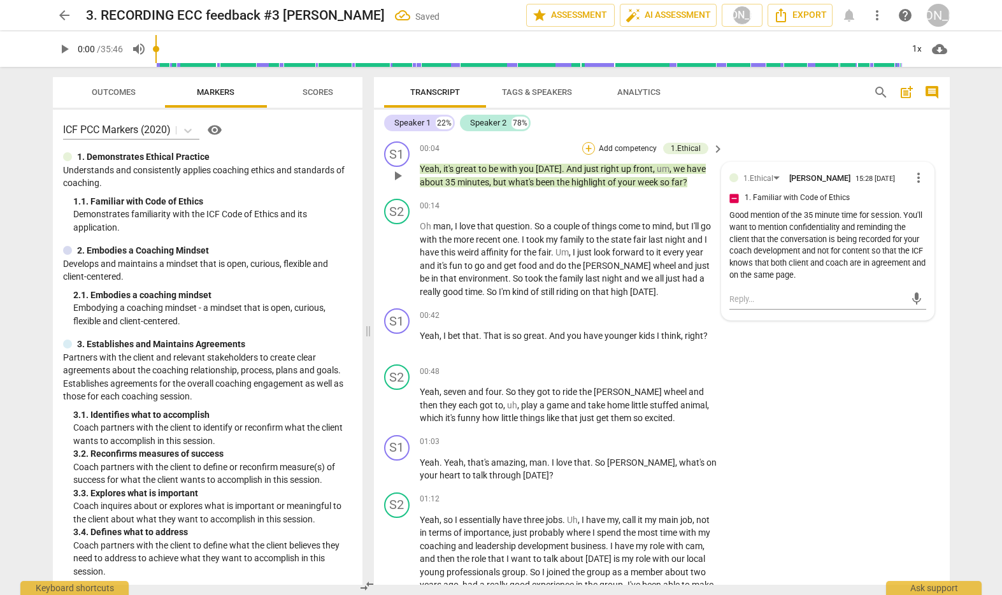
click at [593, 140] on div "S1 play_arrow pause 00:04 + Add competency 1.Ethical keyboard_arrow_right Yeah …" at bounding box center [662, 164] width 576 height 57
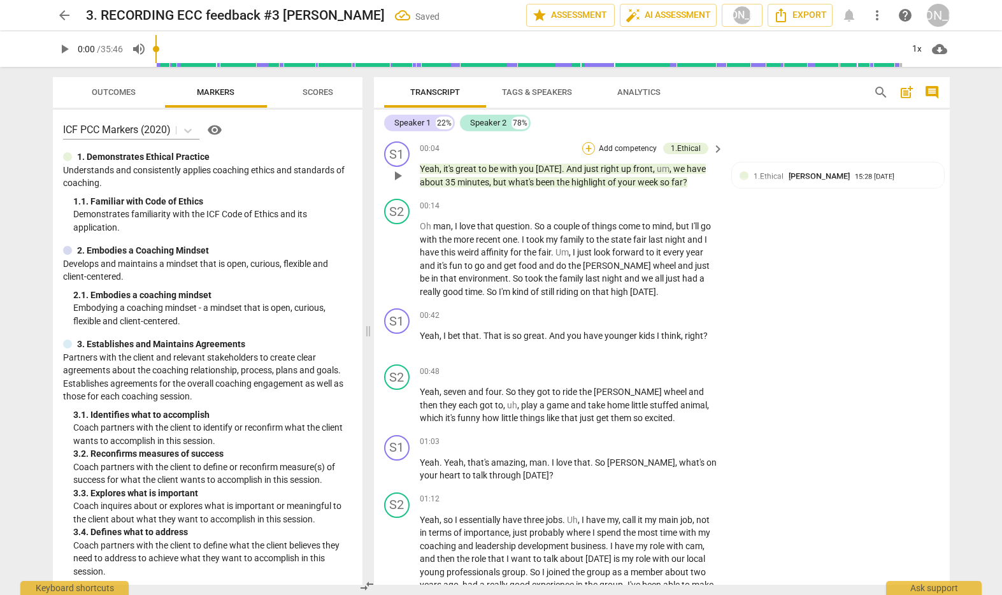
click at [590, 146] on div "+" at bounding box center [588, 148] width 13 height 13
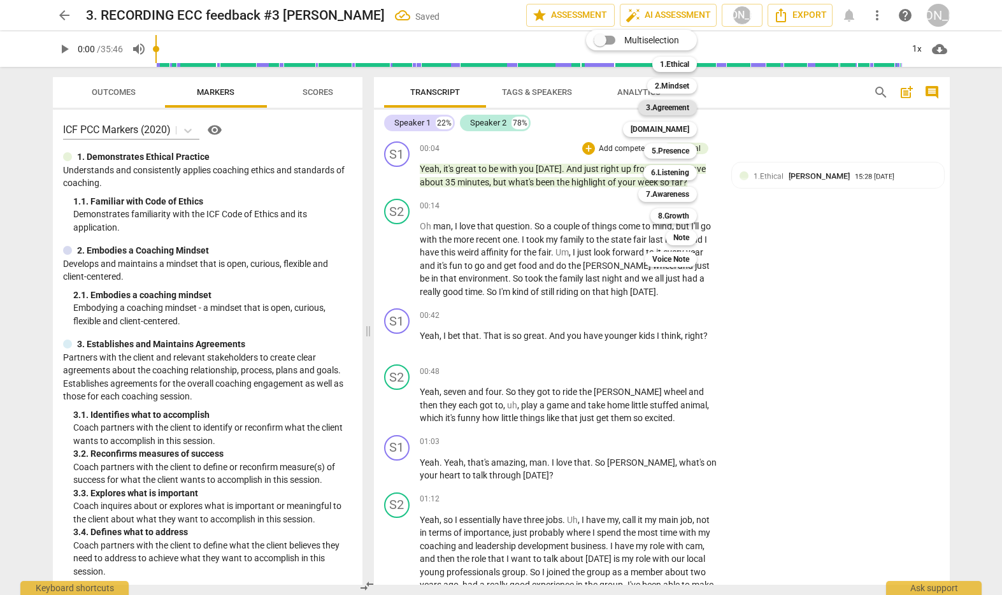
click at [677, 102] on b "3.Agreement" at bounding box center [667, 107] width 43 height 15
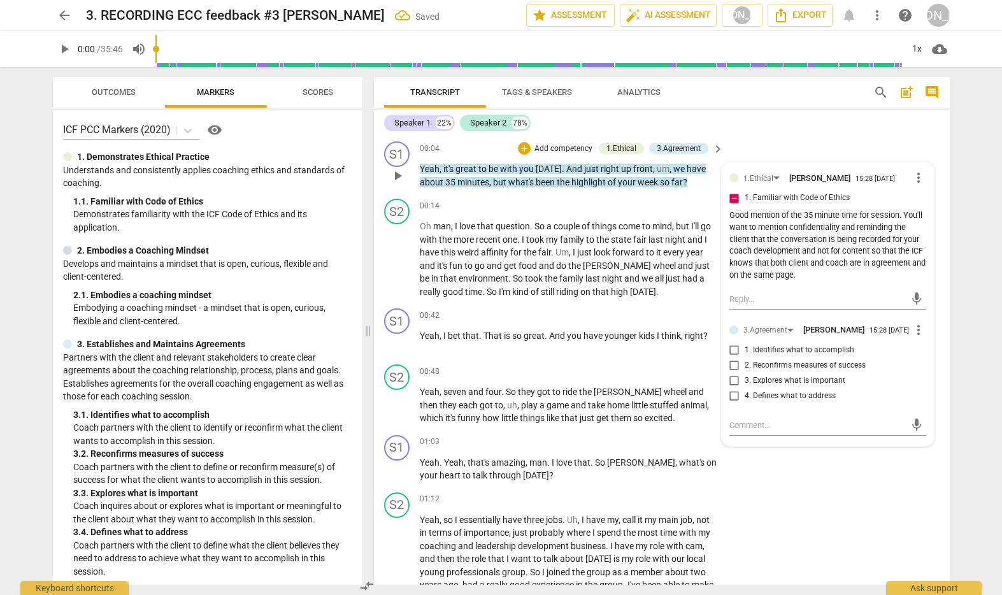
click at [730, 356] on input "1. Identifies what to accomplish" at bounding box center [734, 350] width 20 height 15
drag, startPoint x: 731, startPoint y: 358, endPoint x: 735, endPoint y: 366, distance: 8.5
click at [731, 358] on input "1. Identifies what to accomplish" at bounding box center [734, 350] width 20 height 15
click at [750, 431] on textarea at bounding box center [817, 425] width 176 height 12
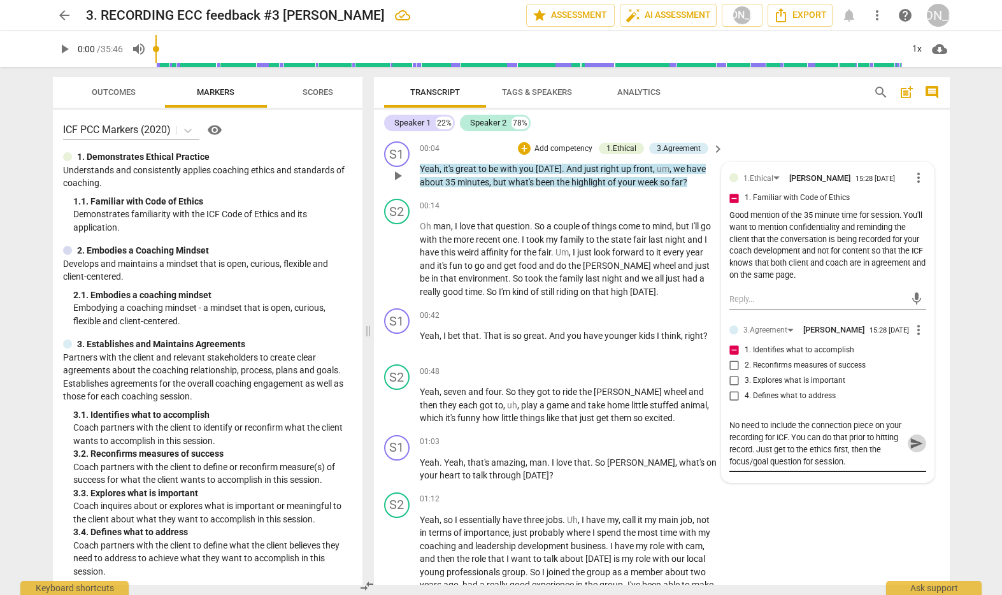
click at [916, 450] on span "send" at bounding box center [917, 443] width 14 height 14
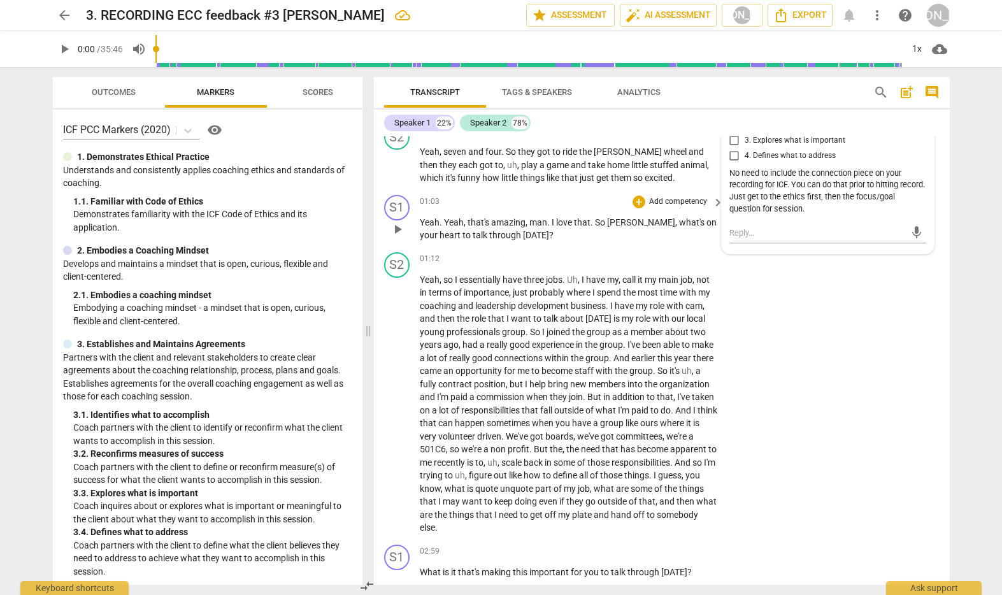
scroll to position [241, 0]
click at [638, 199] on div "+" at bounding box center [639, 200] width 13 height 13
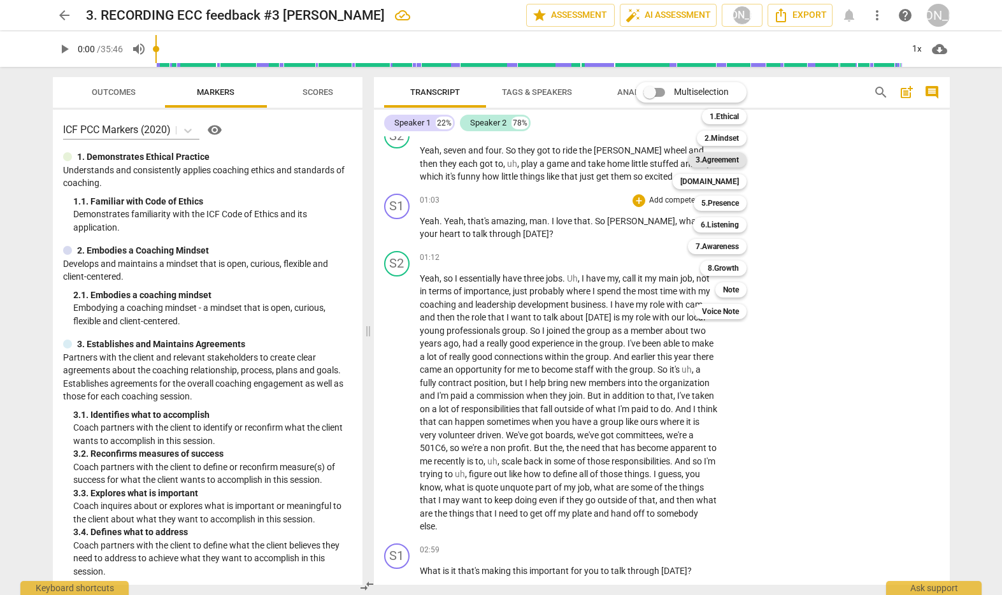
drag, startPoint x: 732, startPoint y: 158, endPoint x: 735, endPoint y: 166, distance: 8.3
click at [732, 158] on b "3.Agreement" at bounding box center [717, 159] width 43 height 15
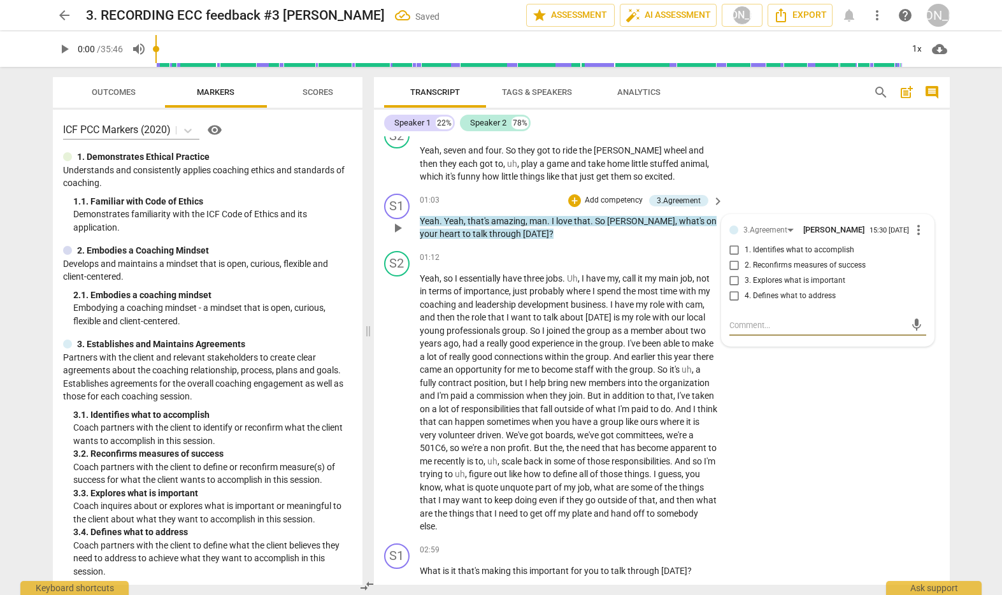
drag, startPoint x: 730, startPoint y: 251, endPoint x: 738, endPoint y: 263, distance: 14.3
click at [731, 252] on input "1. Identifies what to accomplish" at bounding box center [734, 250] width 20 height 15
click at [761, 331] on textarea at bounding box center [817, 325] width 176 height 12
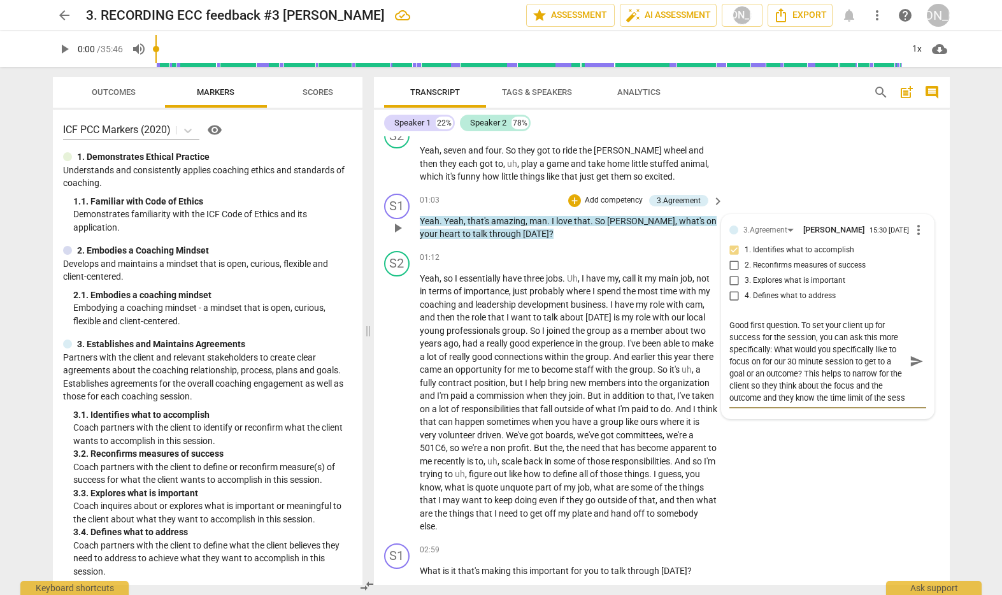
scroll to position [11, 0]
click at [913, 366] on span "send" at bounding box center [917, 361] width 14 height 14
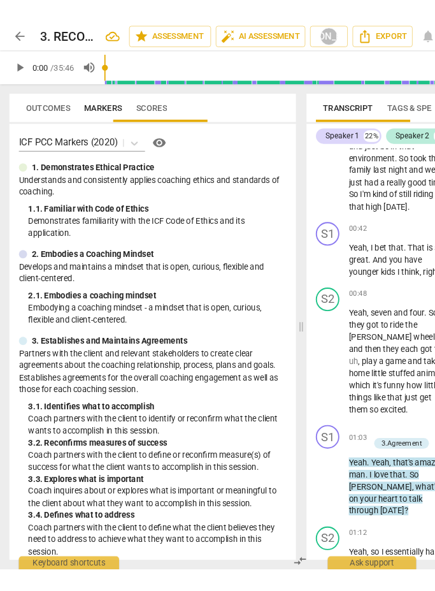
scroll to position [657, 0]
